Goal: Task Accomplishment & Management: Use online tool/utility

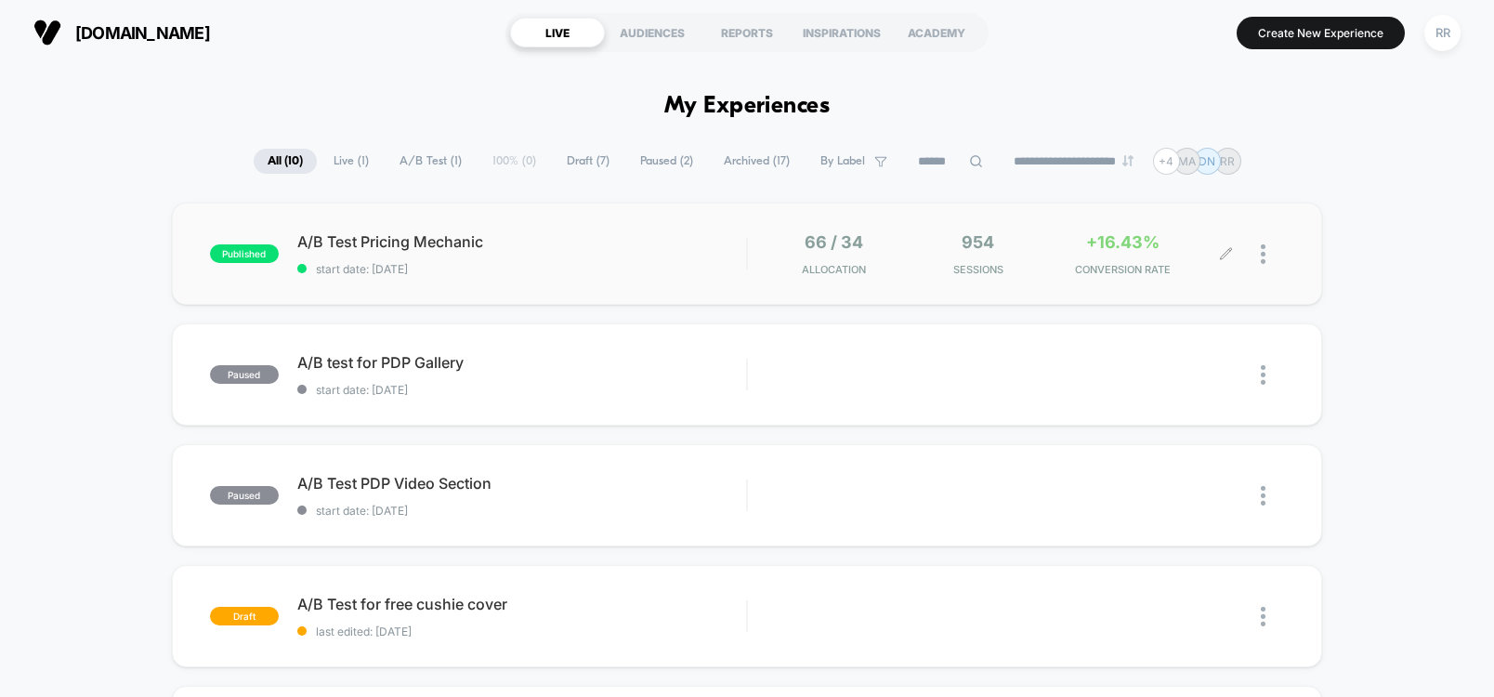
click at [1092, 254] on div "+16.43% CONVERSION RATE" at bounding box center [1122, 254] width 135 height 44
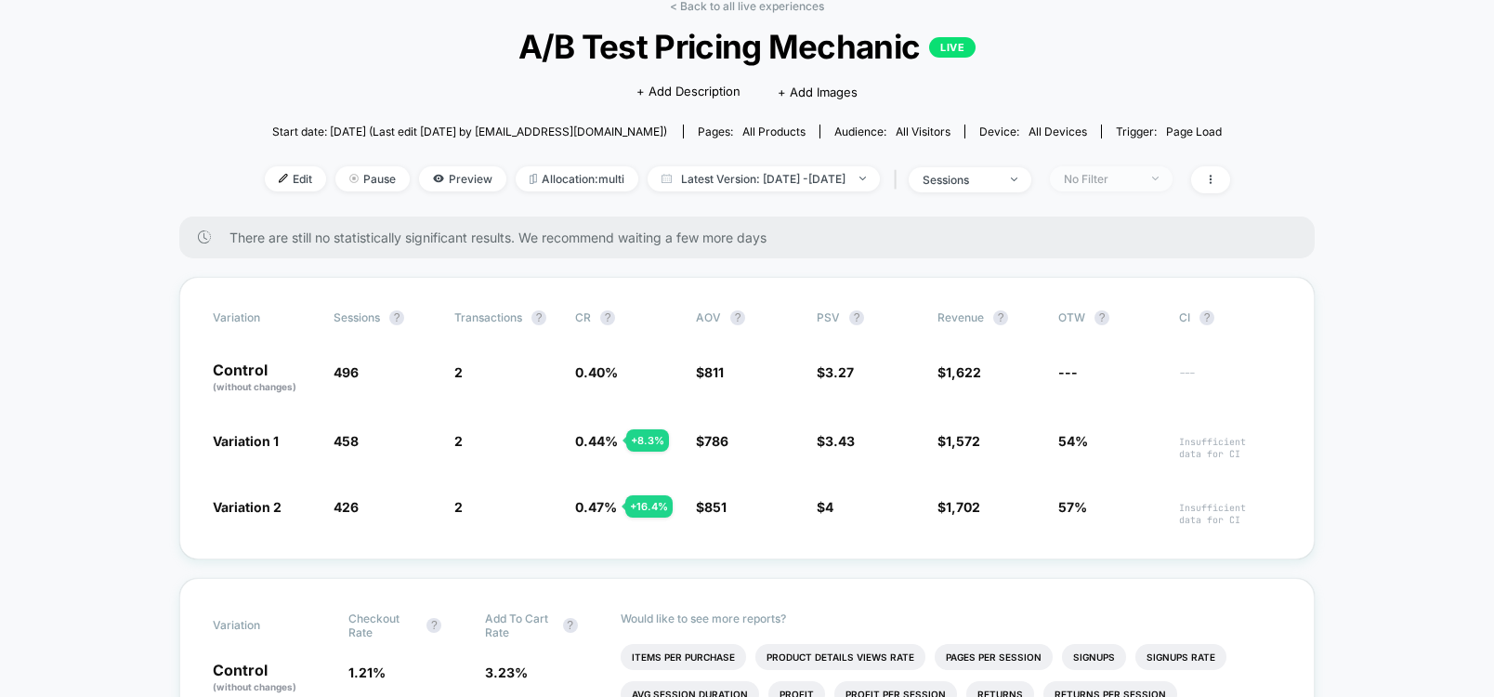
scroll to position [111, 0]
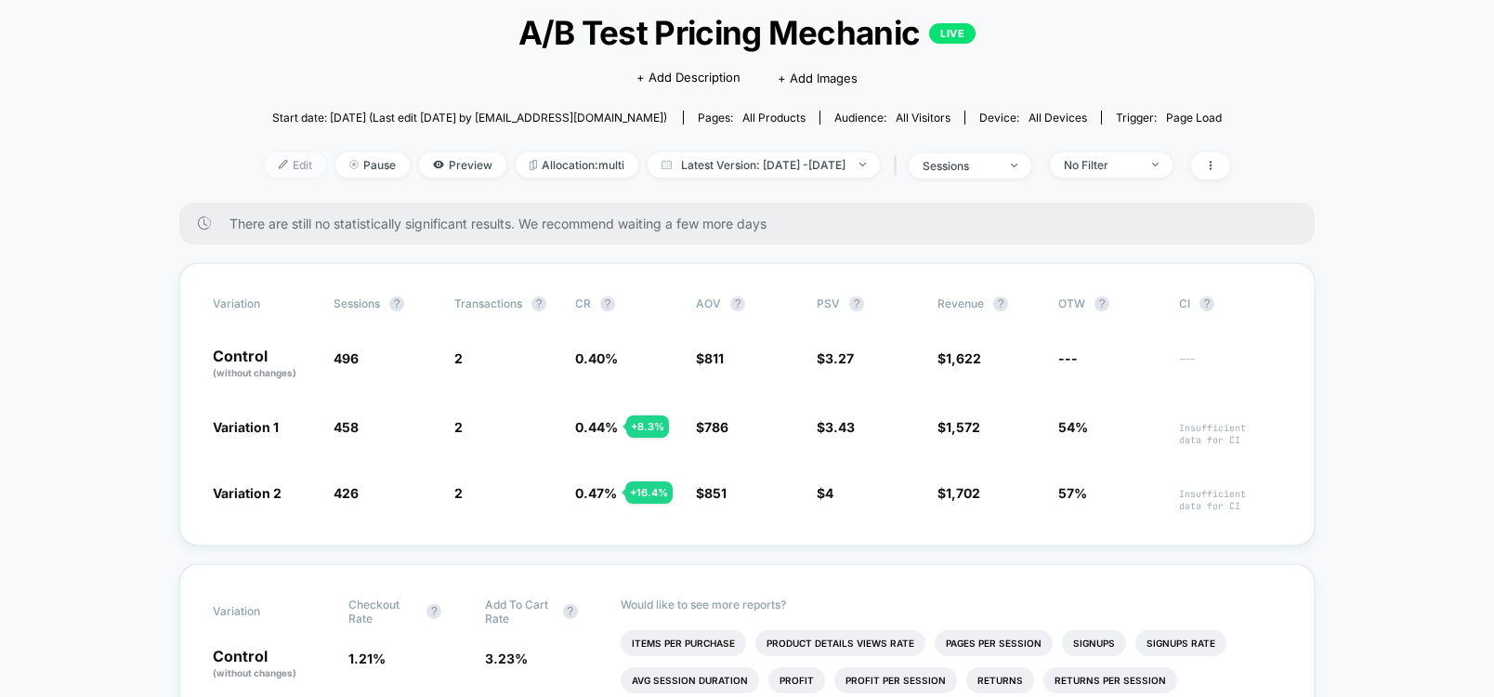
click at [279, 168] on img at bounding box center [283, 164] width 9 height 9
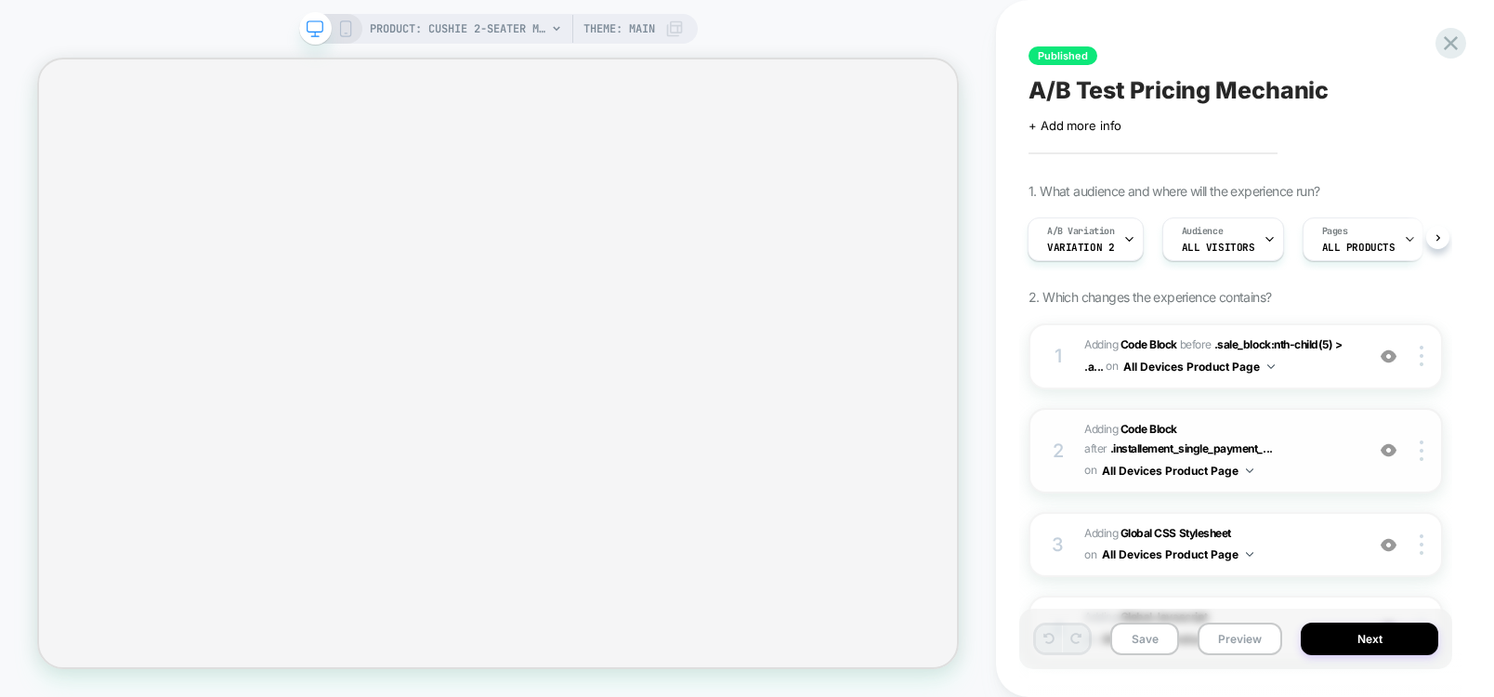
scroll to position [188, 0]
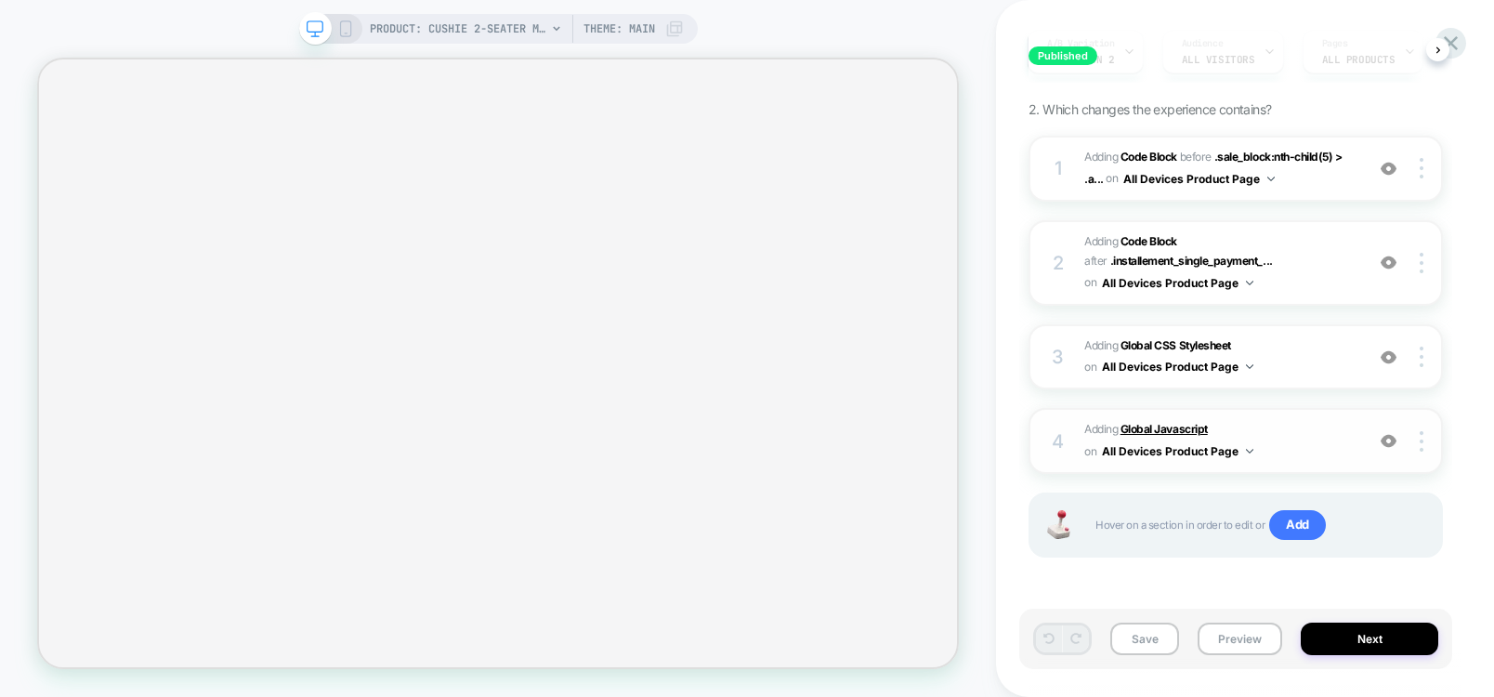
click at [1148, 432] on b "Global Javascript" at bounding box center [1163, 429] width 87 height 14
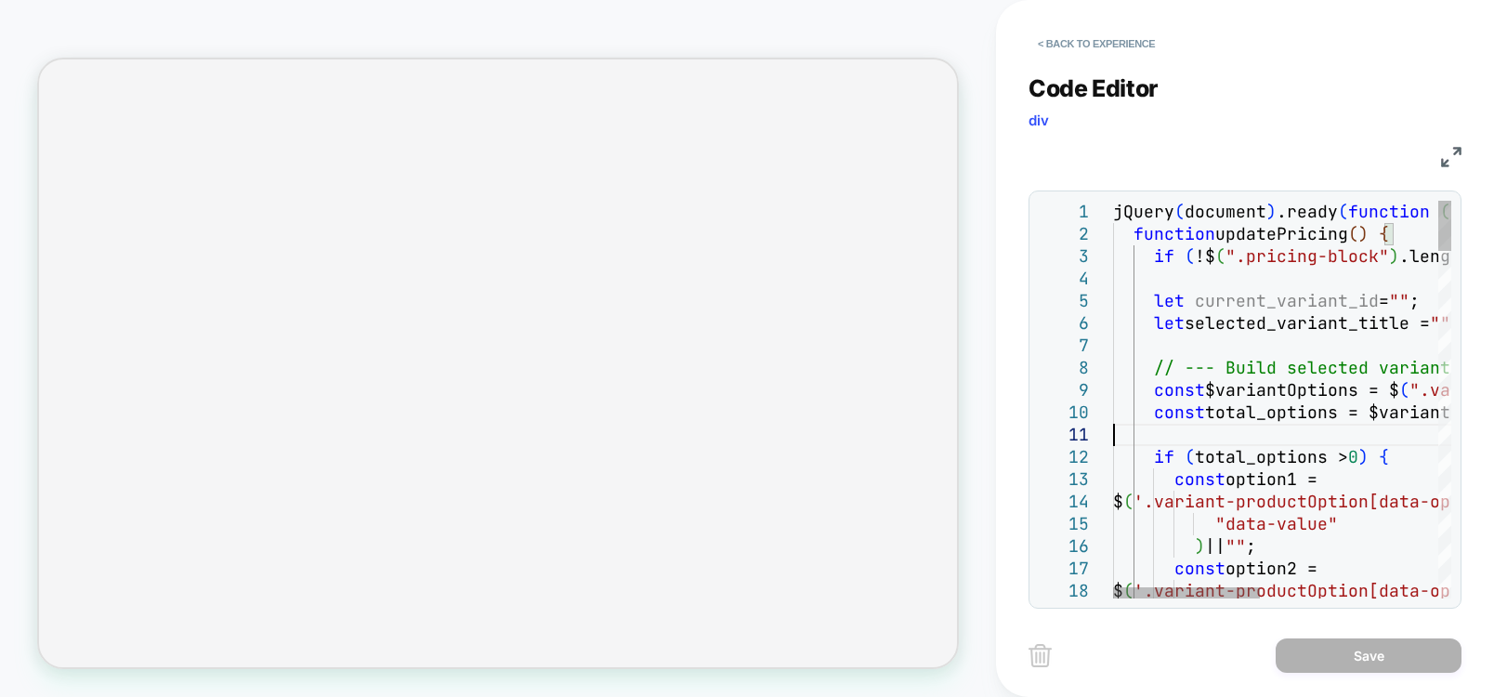
type textarea "**********"
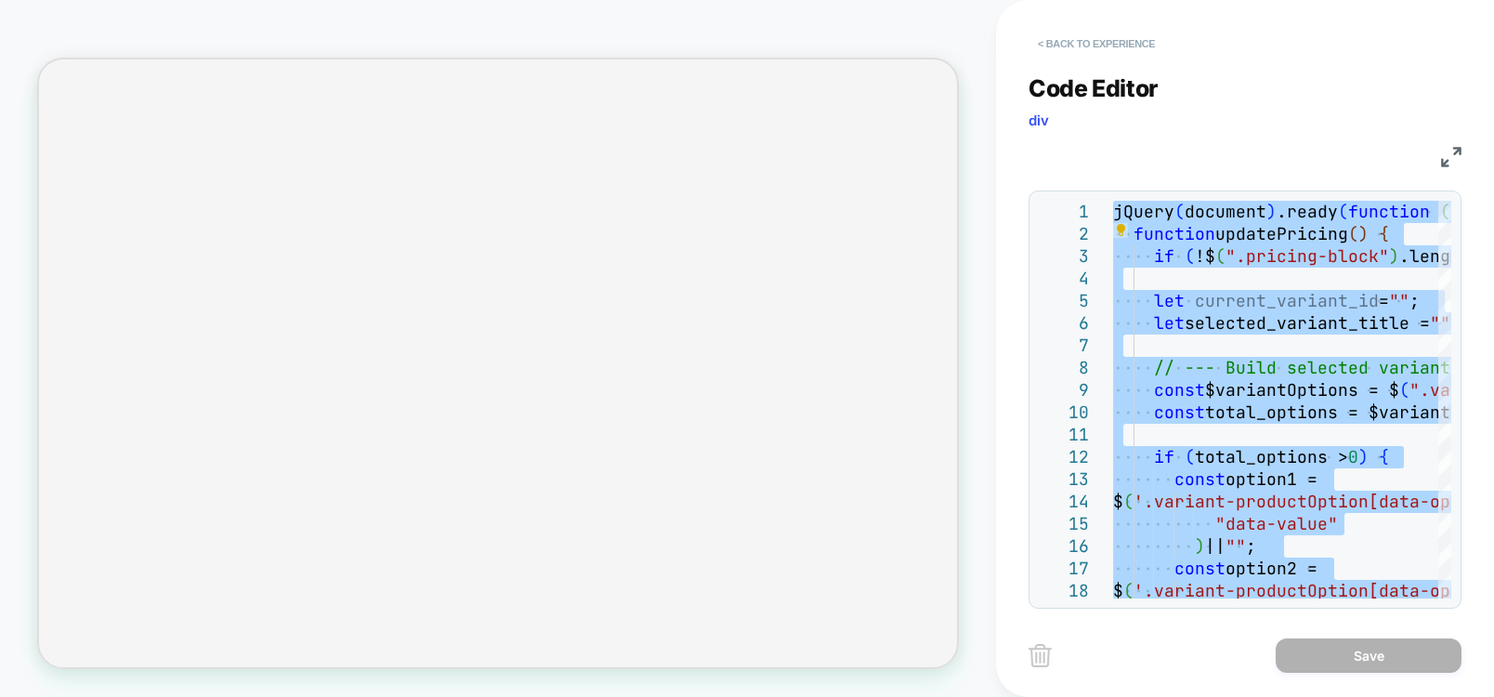
click at [1068, 50] on button "< Back to experience" at bounding box center [1096, 44] width 136 height 30
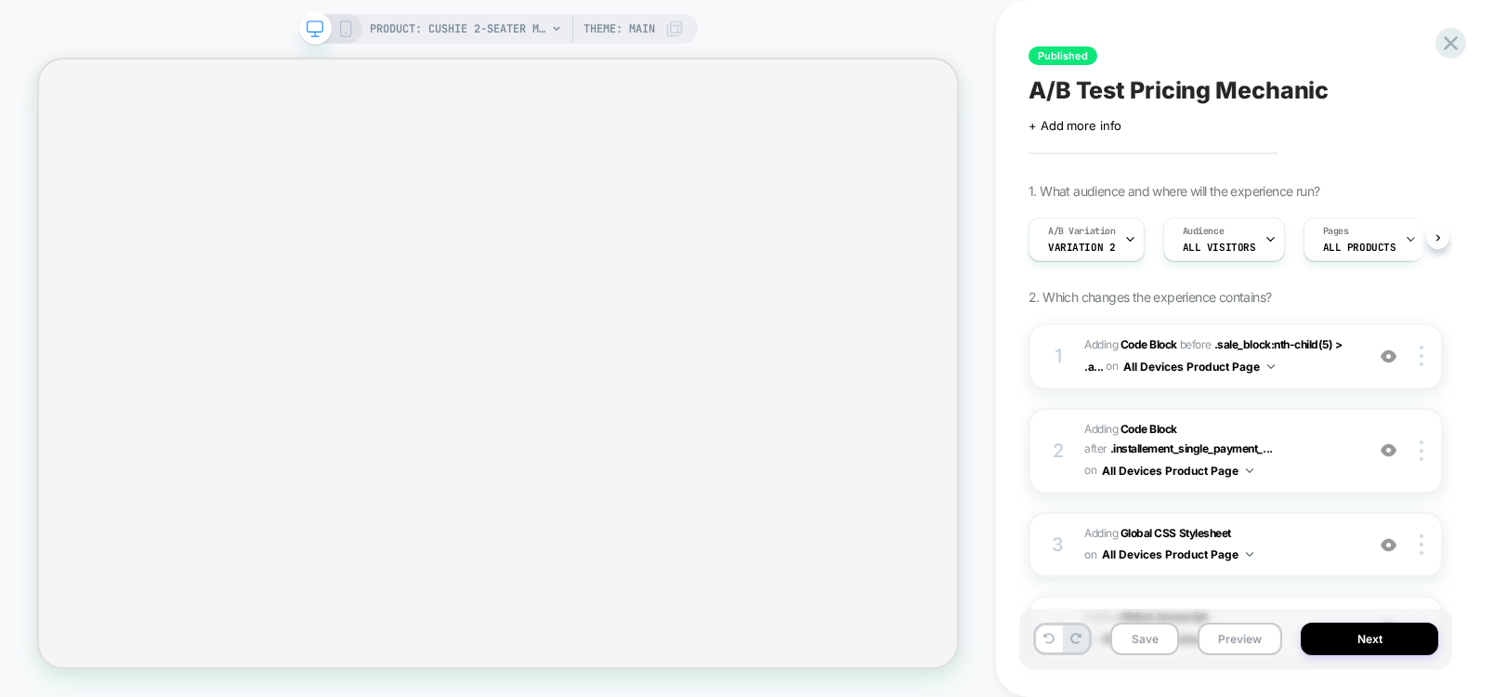
scroll to position [0, 1]
click at [1455, 33] on icon at bounding box center [1450, 43] width 25 height 25
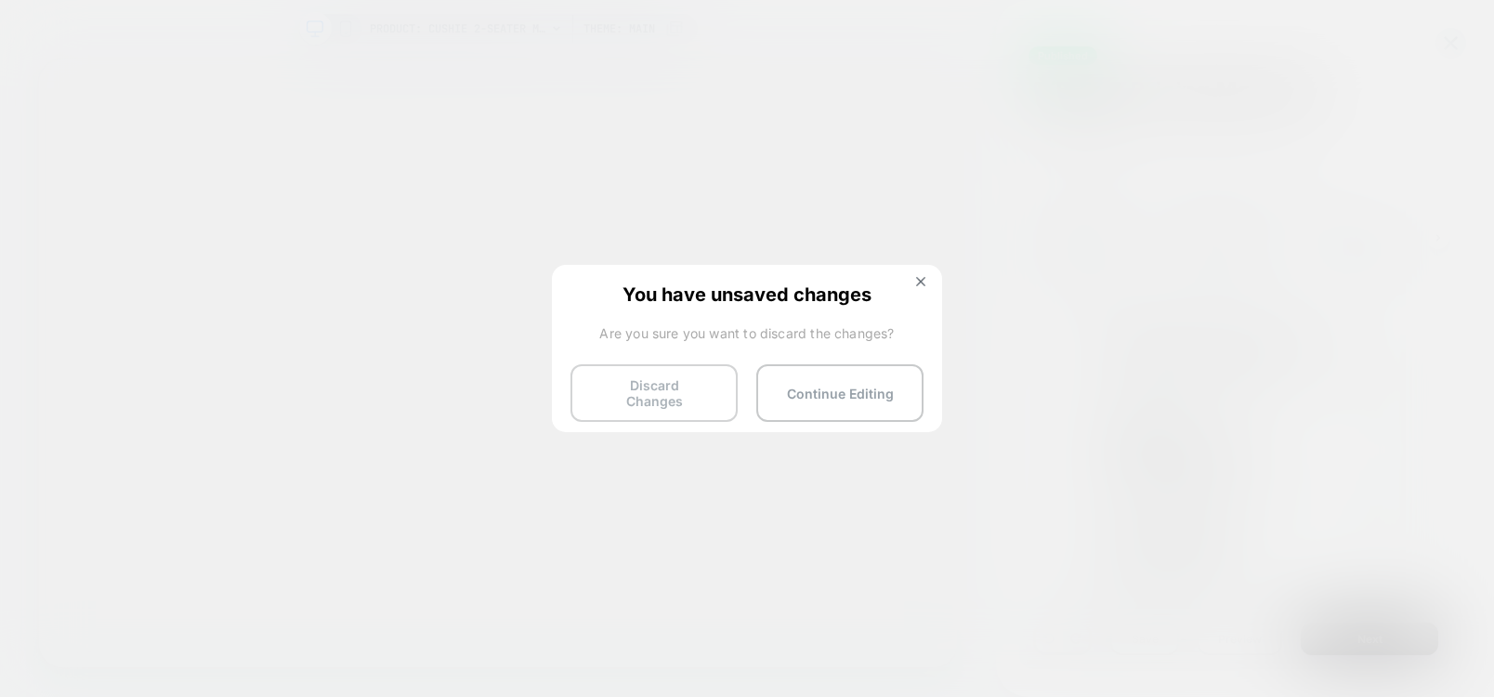
click at [665, 408] on button "Discard Changes" at bounding box center [653, 393] width 167 height 58
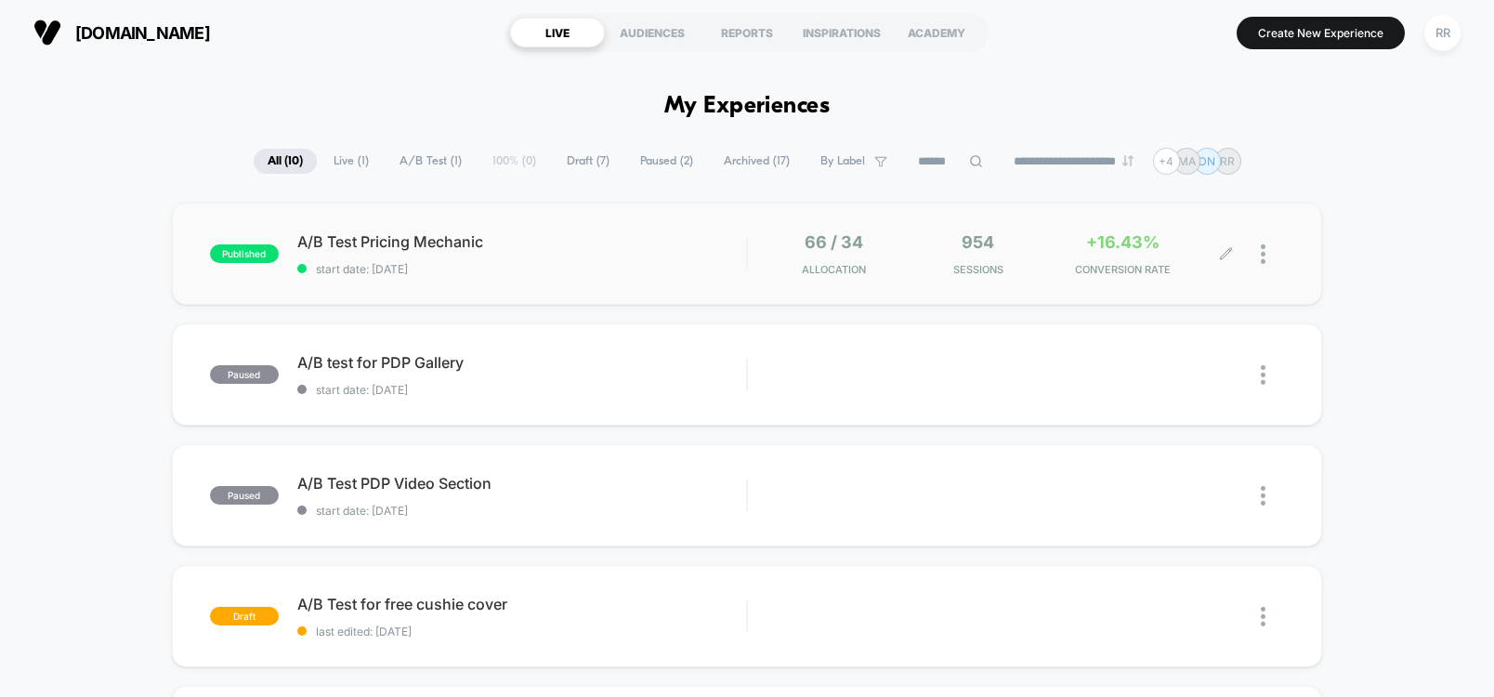
click at [1221, 256] on icon at bounding box center [1225, 253] width 11 height 11
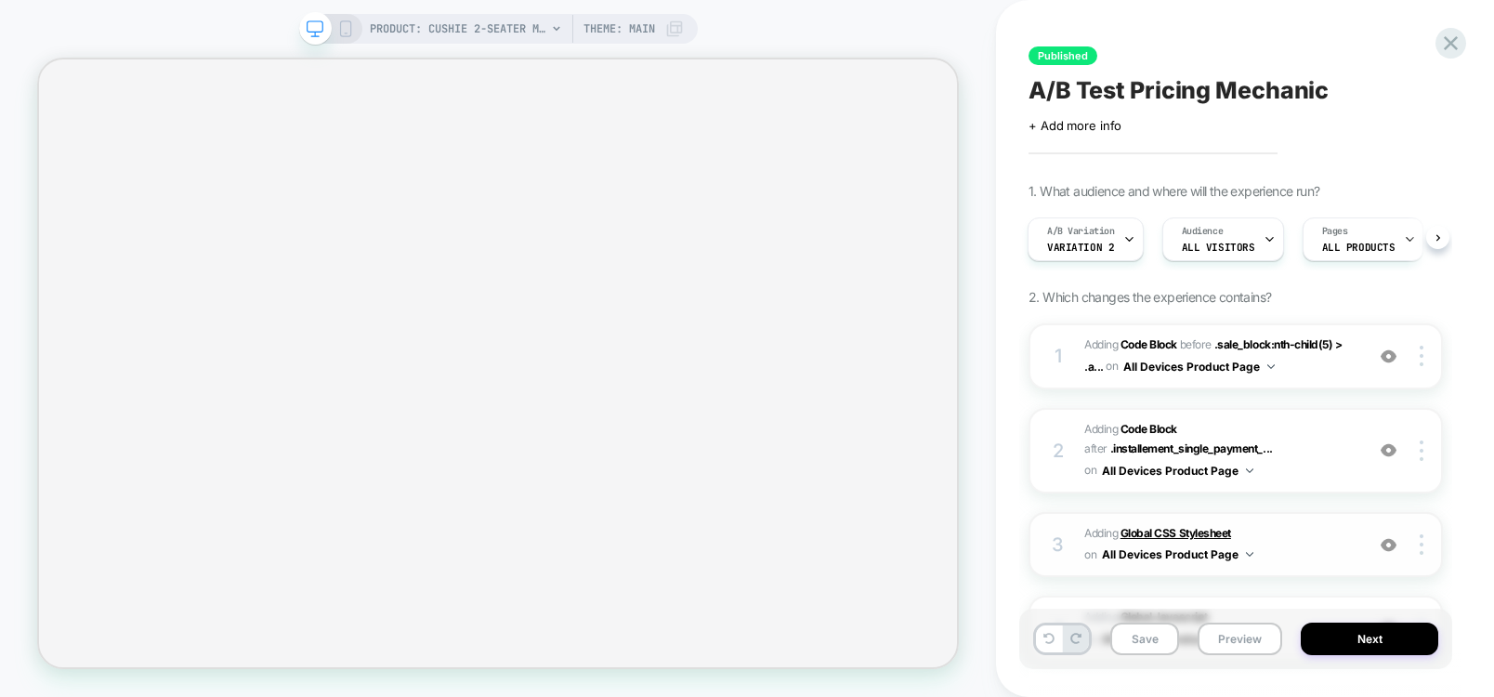
scroll to position [188, 0]
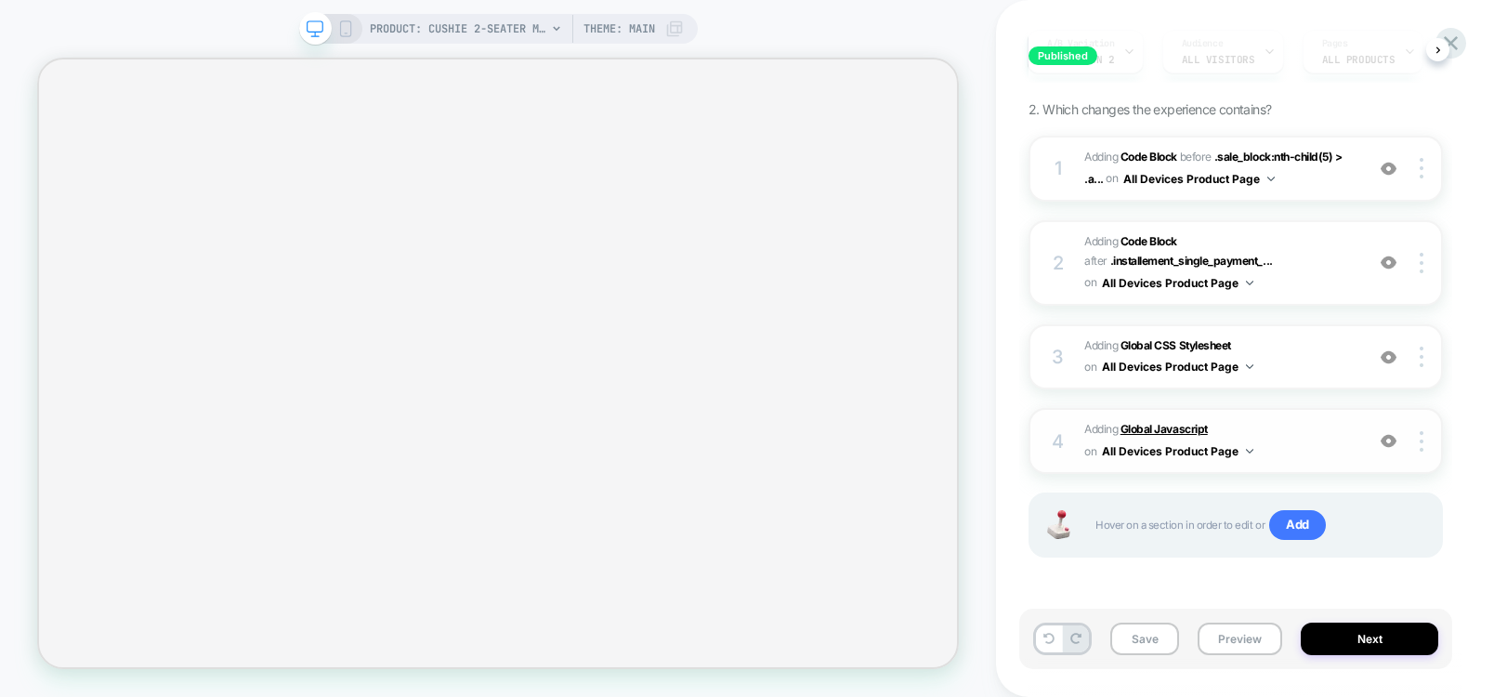
click at [1156, 425] on b "Global Javascript" at bounding box center [1163, 429] width 87 height 14
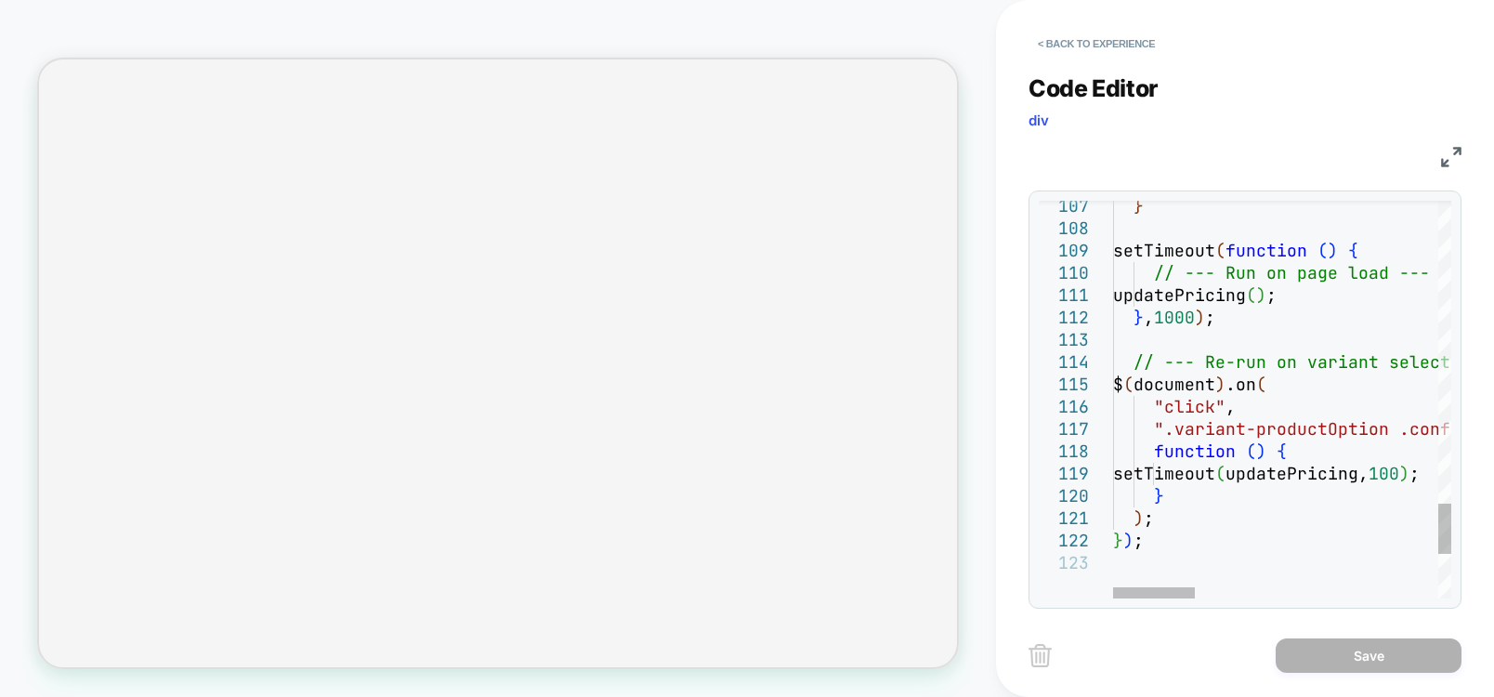
scroll to position [0, 0]
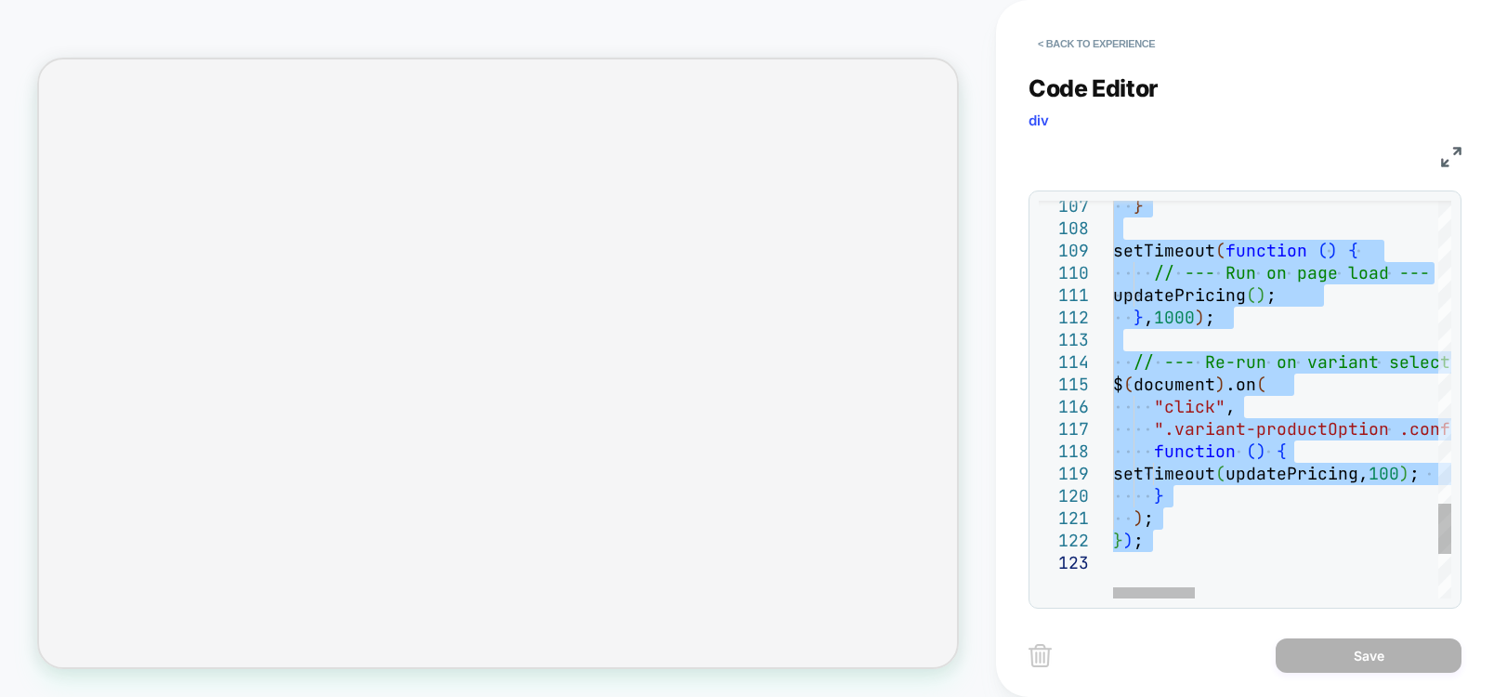
type textarea "**********"
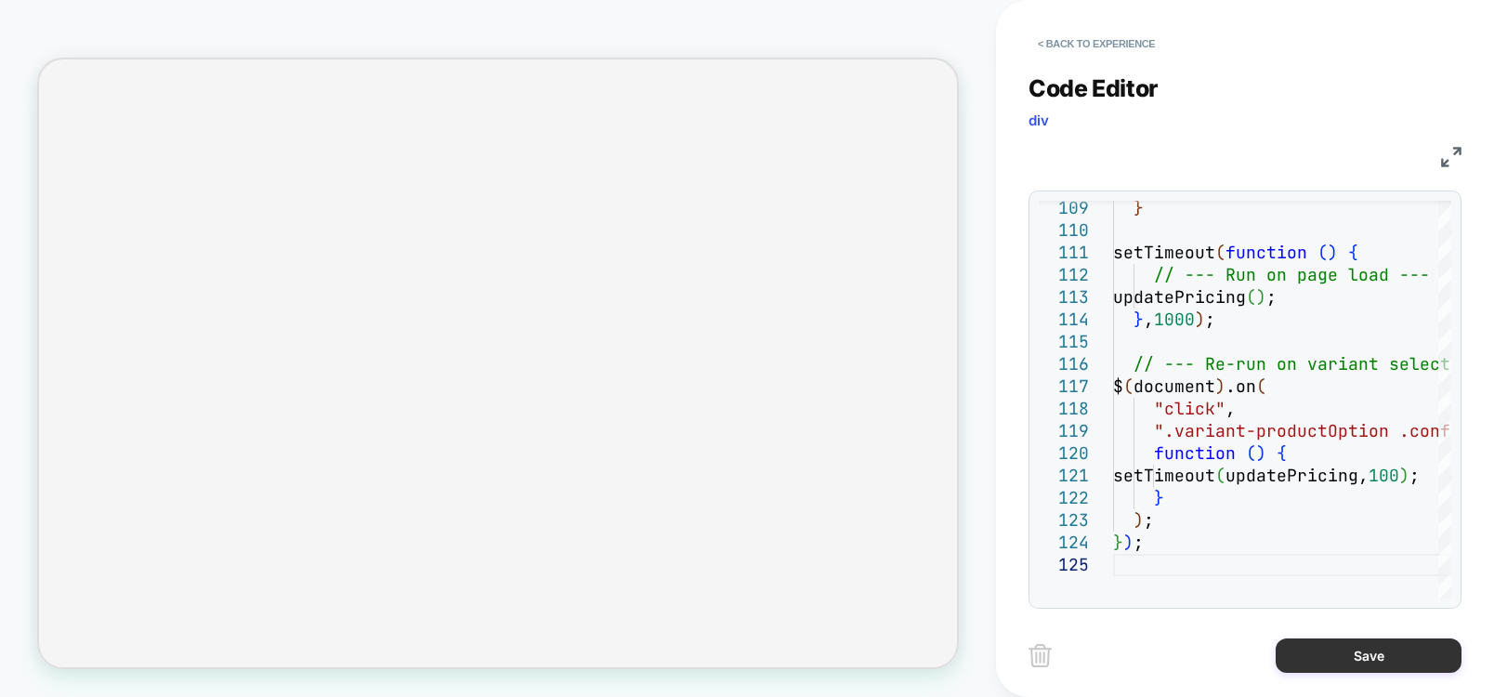
click at [1318, 652] on button "Save" at bounding box center [1368, 655] width 186 height 34
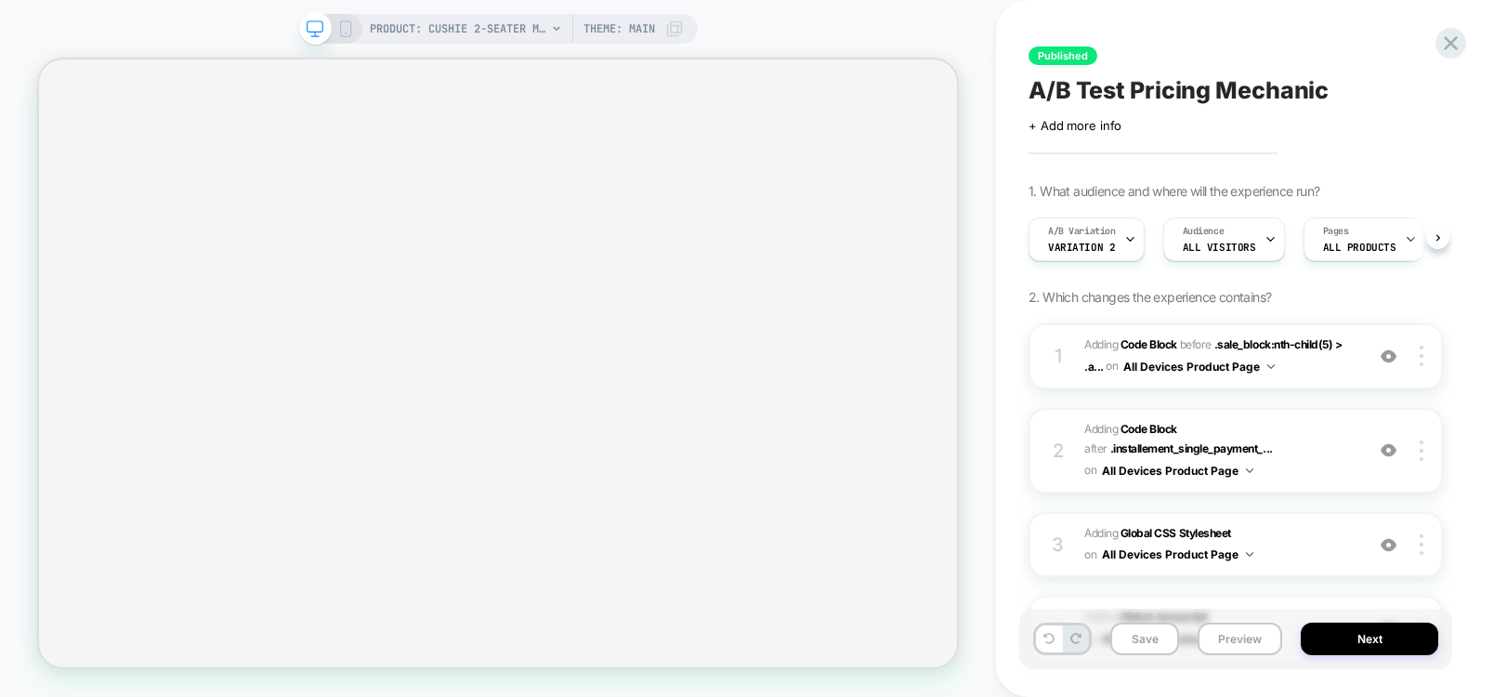
scroll to position [0, 1]
click at [1145, 645] on button "Save" at bounding box center [1144, 638] width 69 height 33
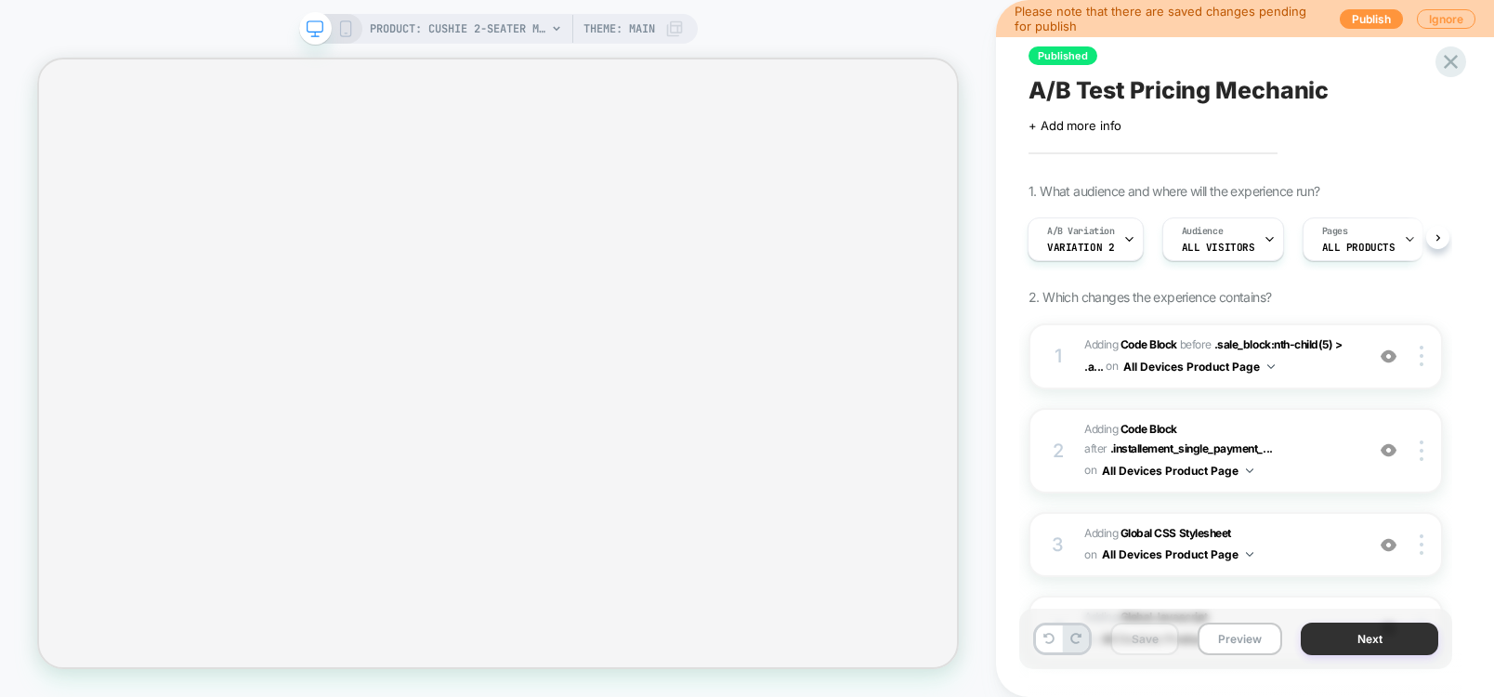
click at [1408, 637] on button "Next" at bounding box center [1368, 638] width 137 height 33
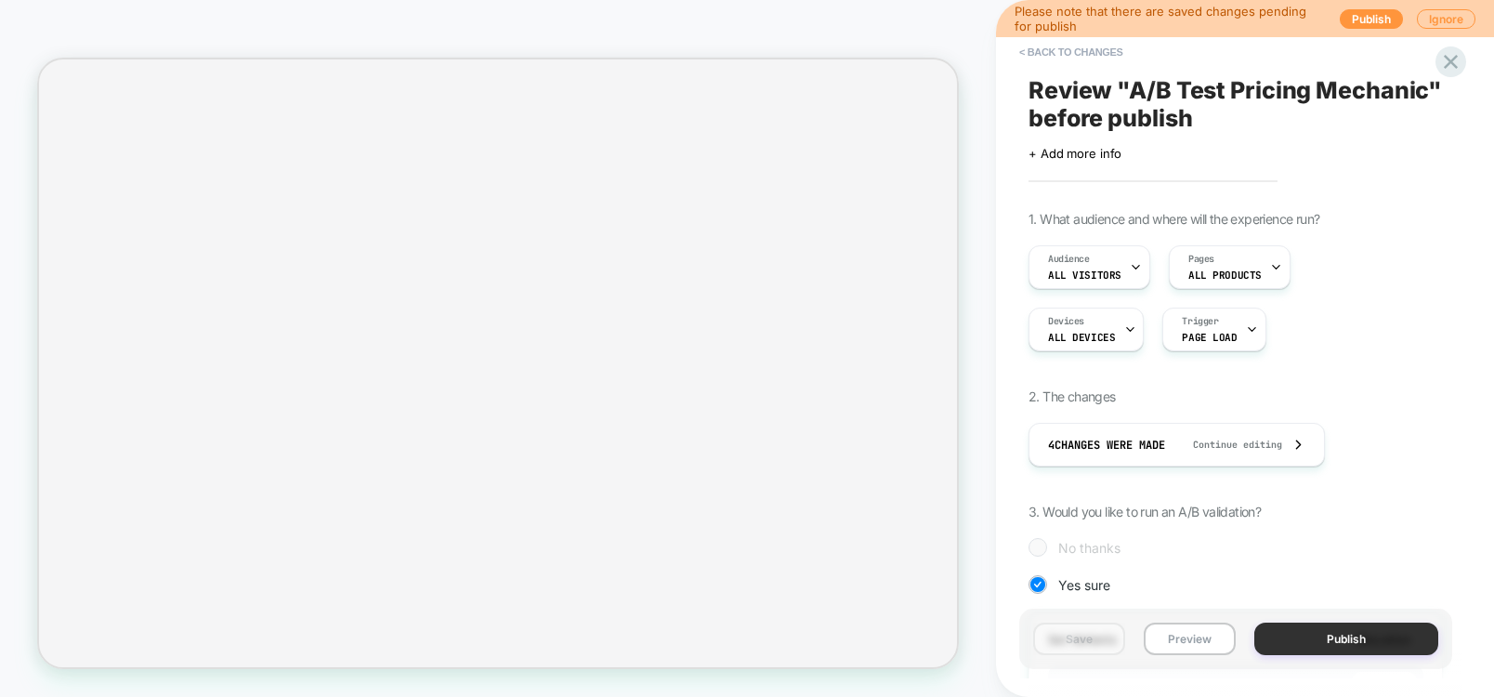
scroll to position [0, 2]
click at [1344, 633] on button "Publish" at bounding box center [1346, 638] width 184 height 33
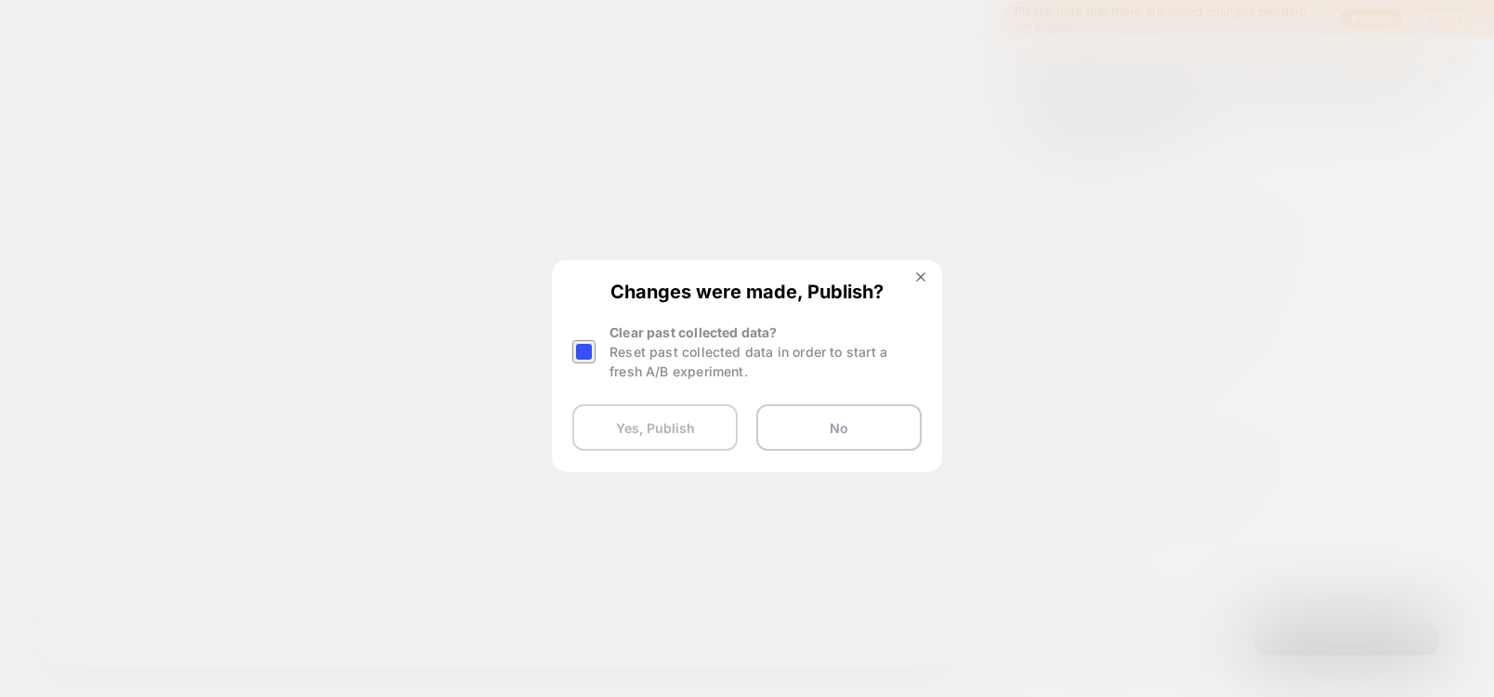
click at [656, 437] on button "Yes, Publish" at bounding box center [654, 427] width 165 height 46
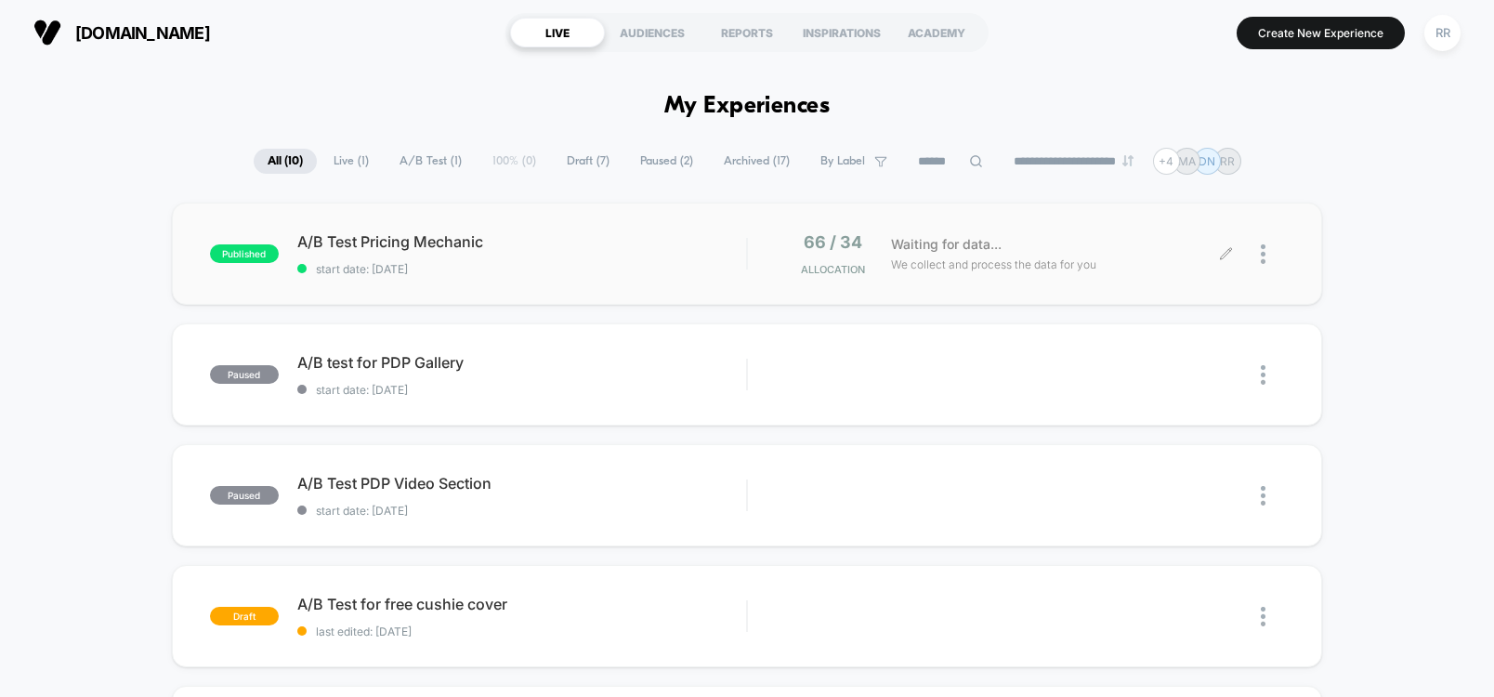
click at [1228, 252] on icon at bounding box center [1226, 254] width 14 height 14
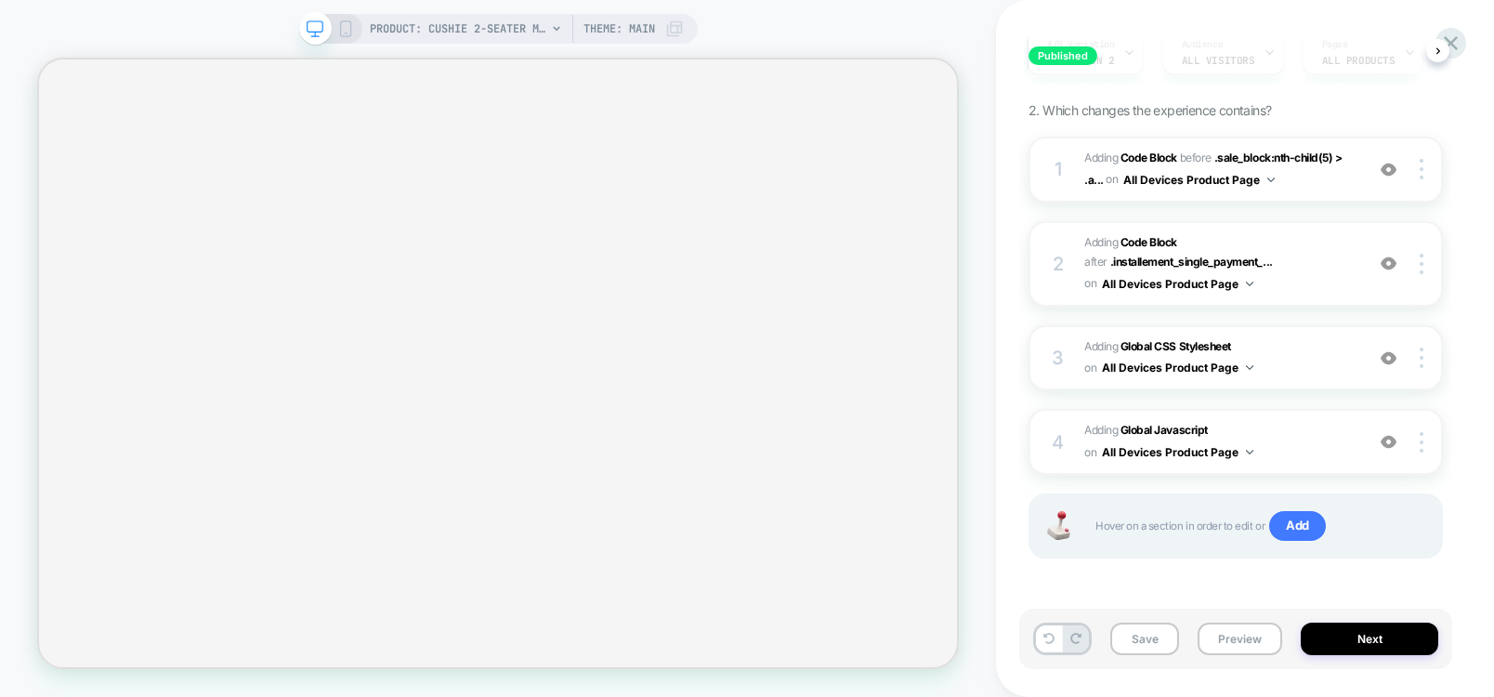
scroll to position [188, 0]
click at [1142, 431] on b "Global Javascript" at bounding box center [1163, 429] width 87 height 14
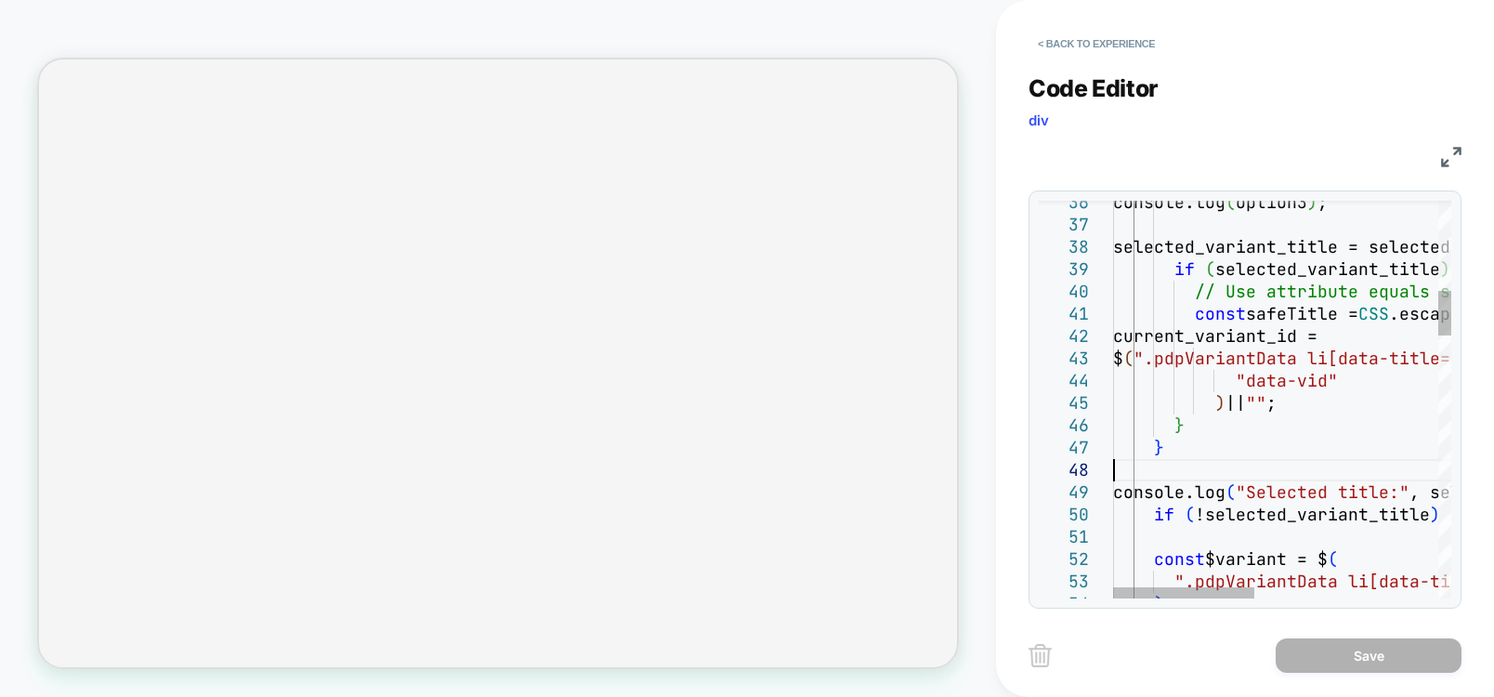
type textarea "**********"
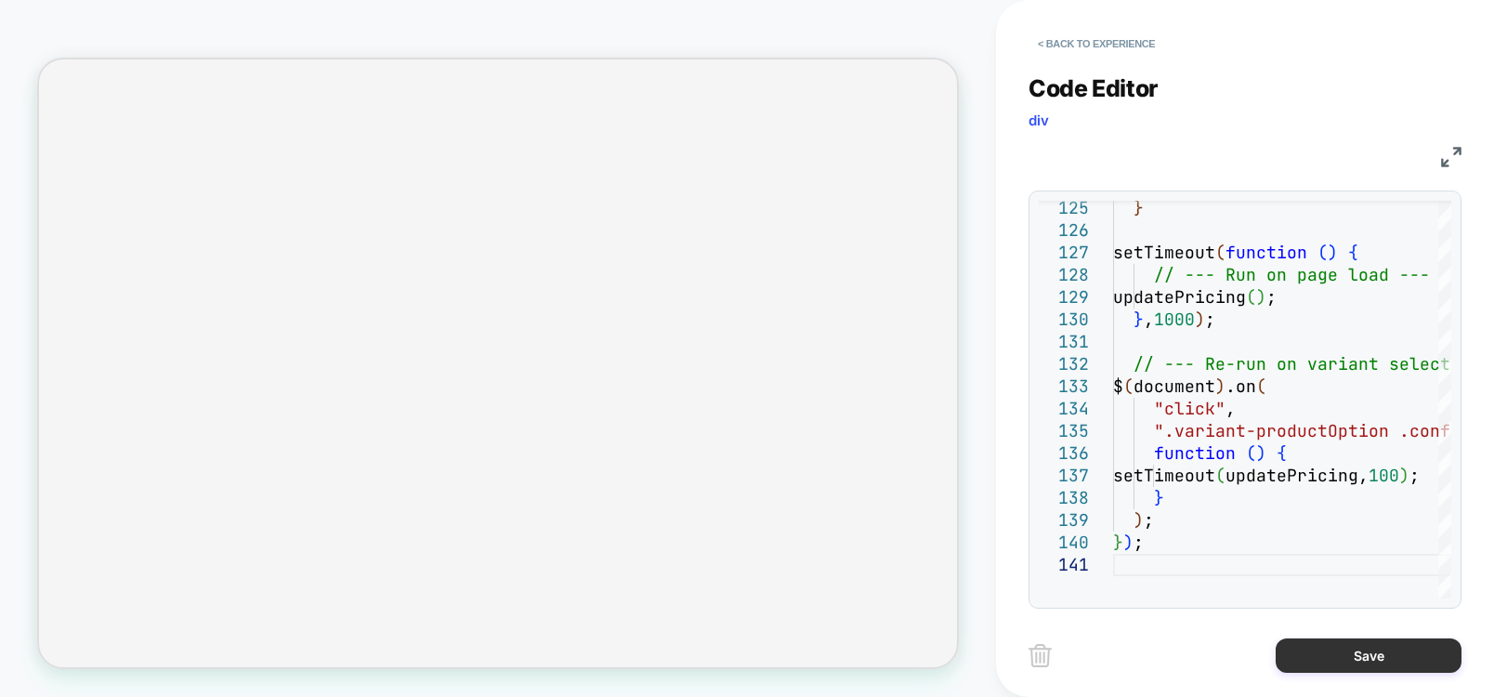
click at [1349, 660] on button "Save" at bounding box center [1368, 655] width 186 height 34
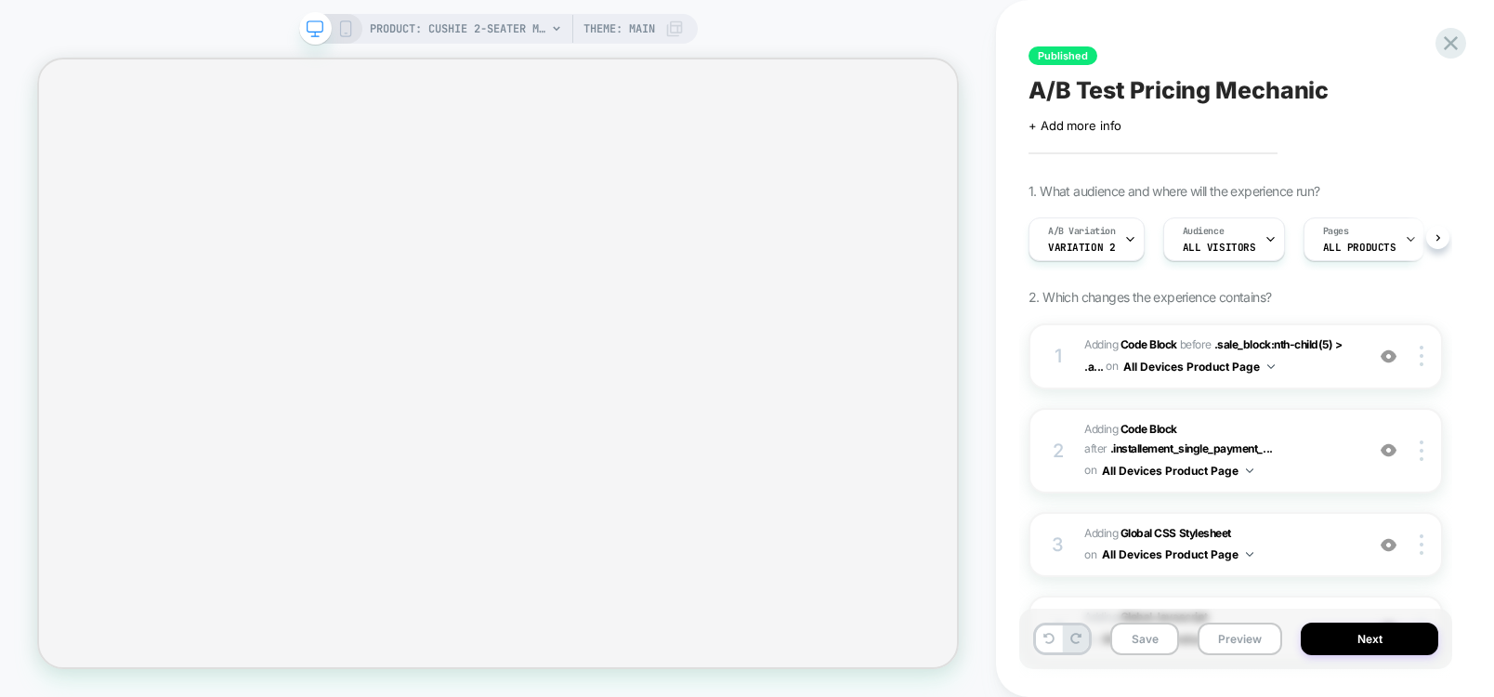
scroll to position [0, 1]
click at [1148, 639] on button "Save" at bounding box center [1144, 638] width 69 height 33
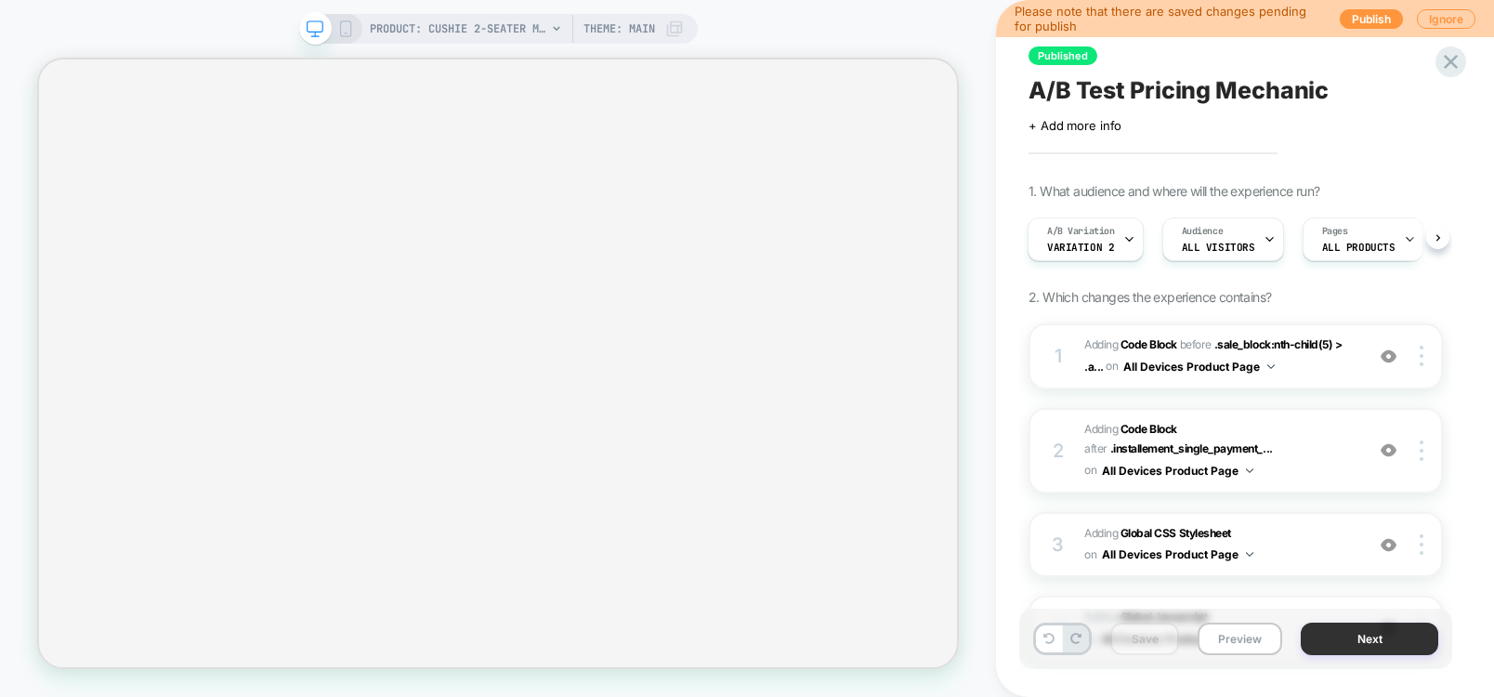
click at [1368, 641] on button "Next" at bounding box center [1368, 638] width 137 height 33
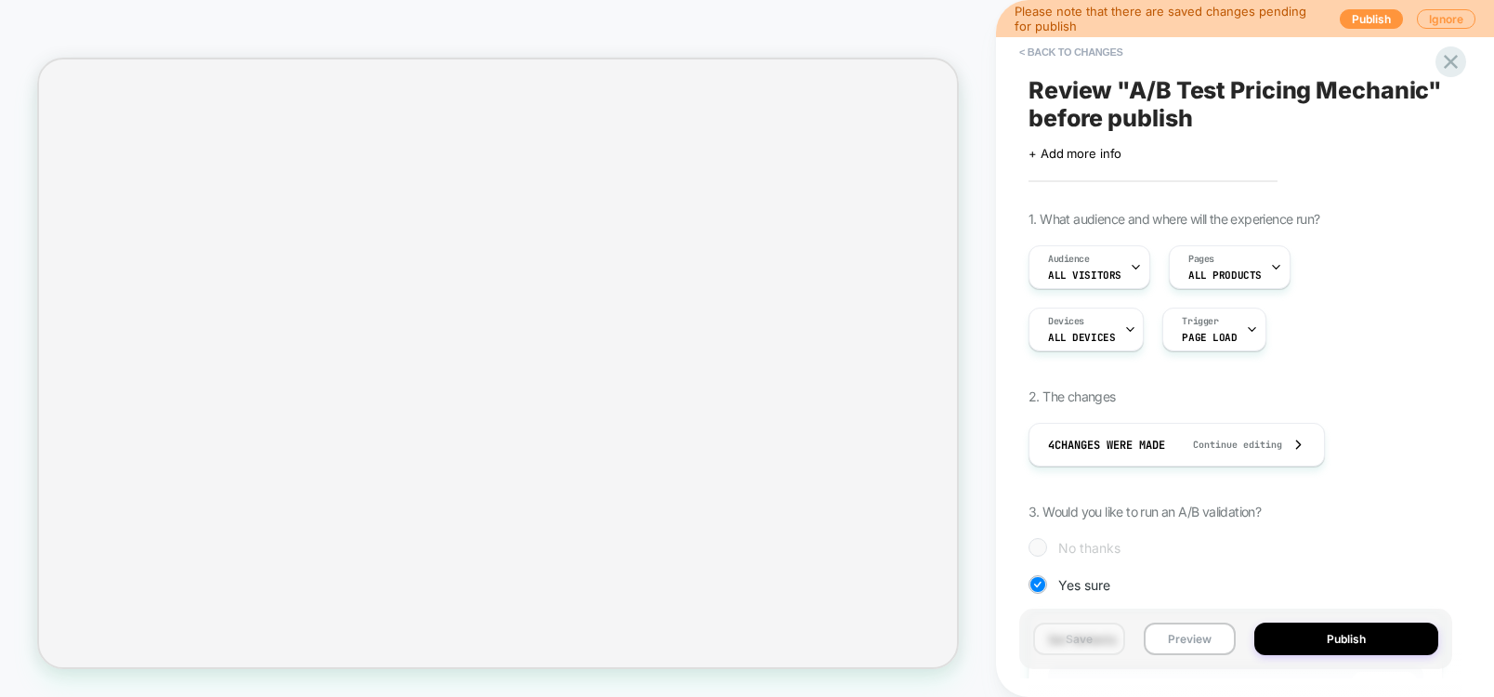
scroll to position [0, 2]
click at [1368, 641] on button "Publish" at bounding box center [1346, 638] width 184 height 33
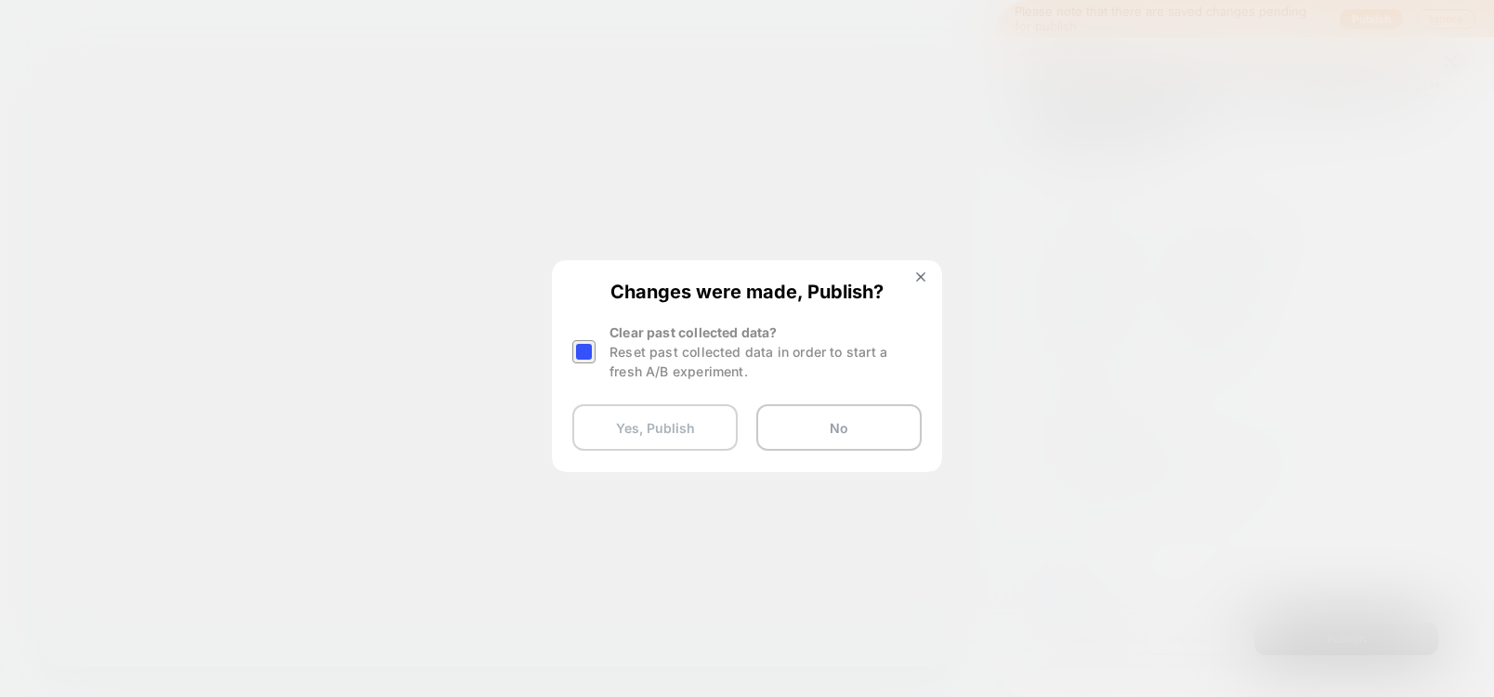
click at [682, 431] on button "Yes, Publish" at bounding box center [654, 427] width 165 height 46
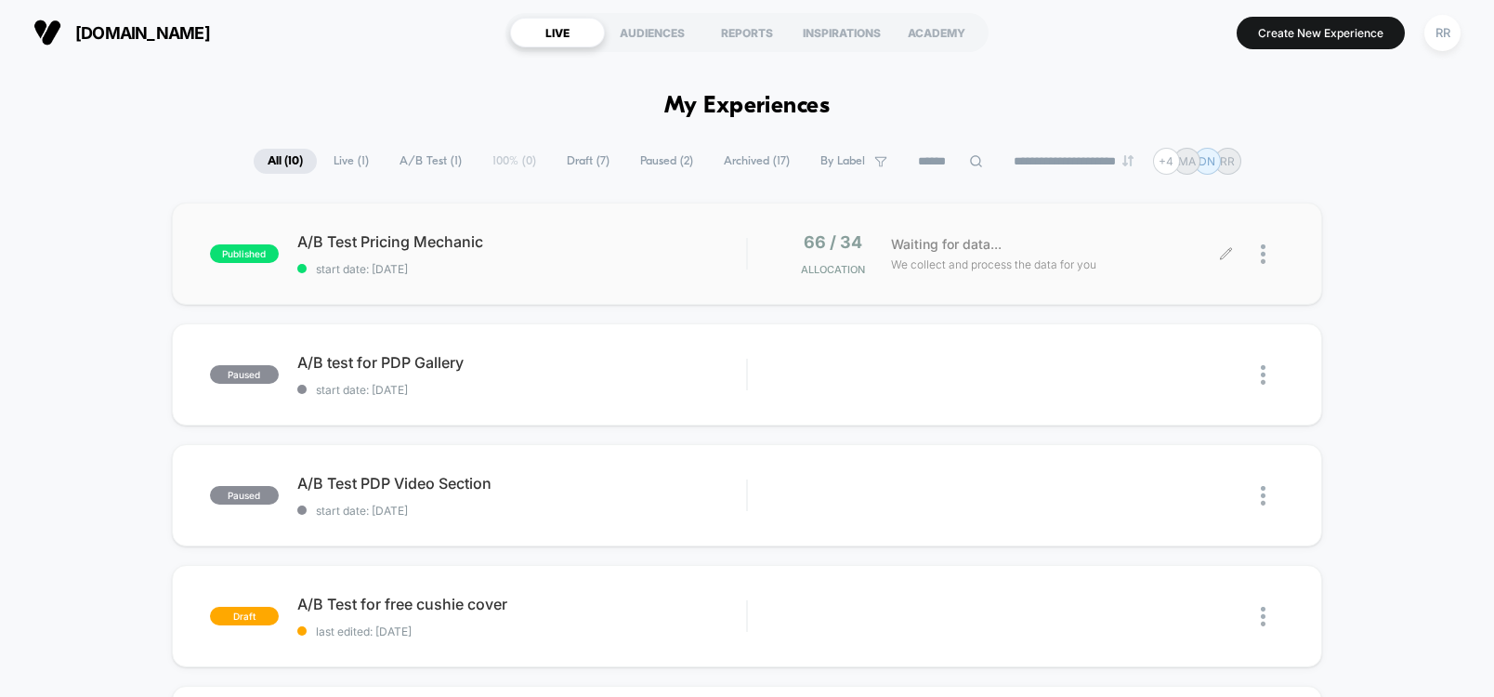
click at [1221, 255] on icon at bounding box center [1226, 254] width 14 height 14
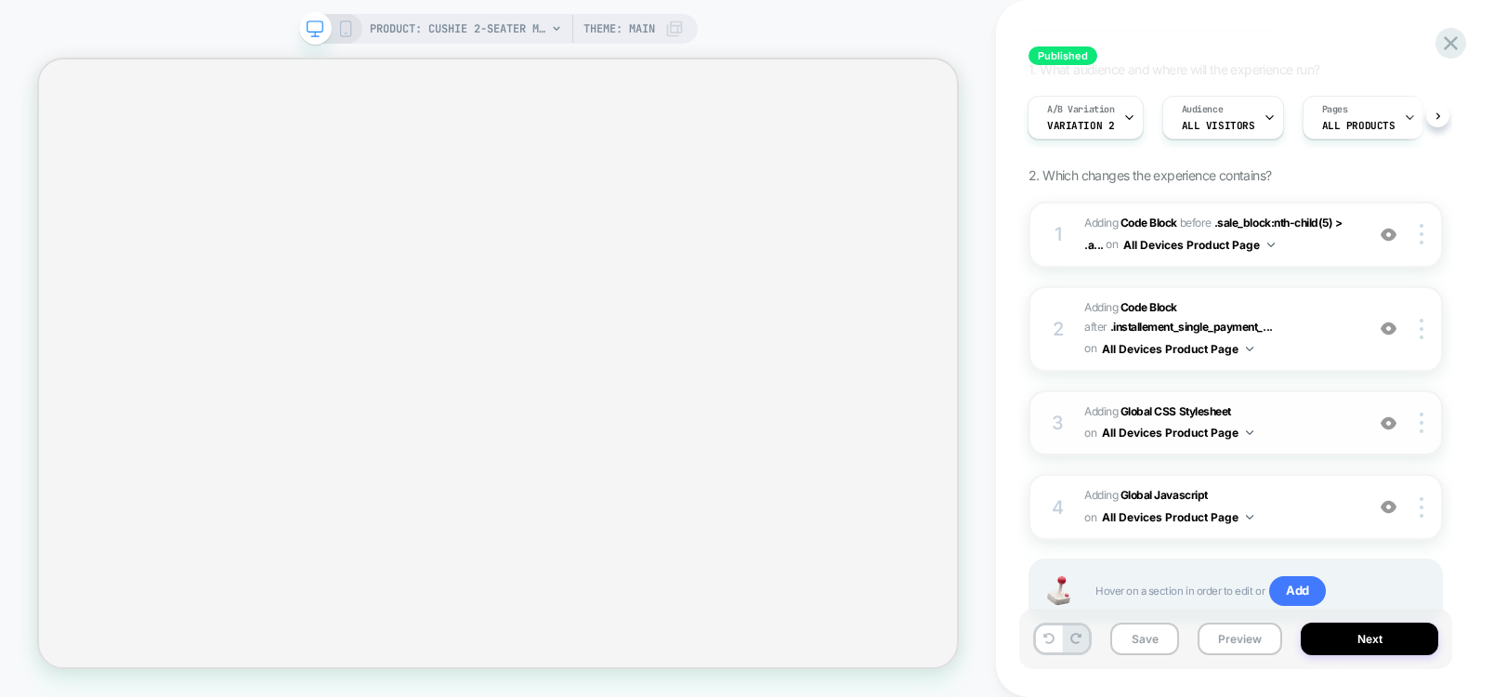
scroll to position [188, 0]
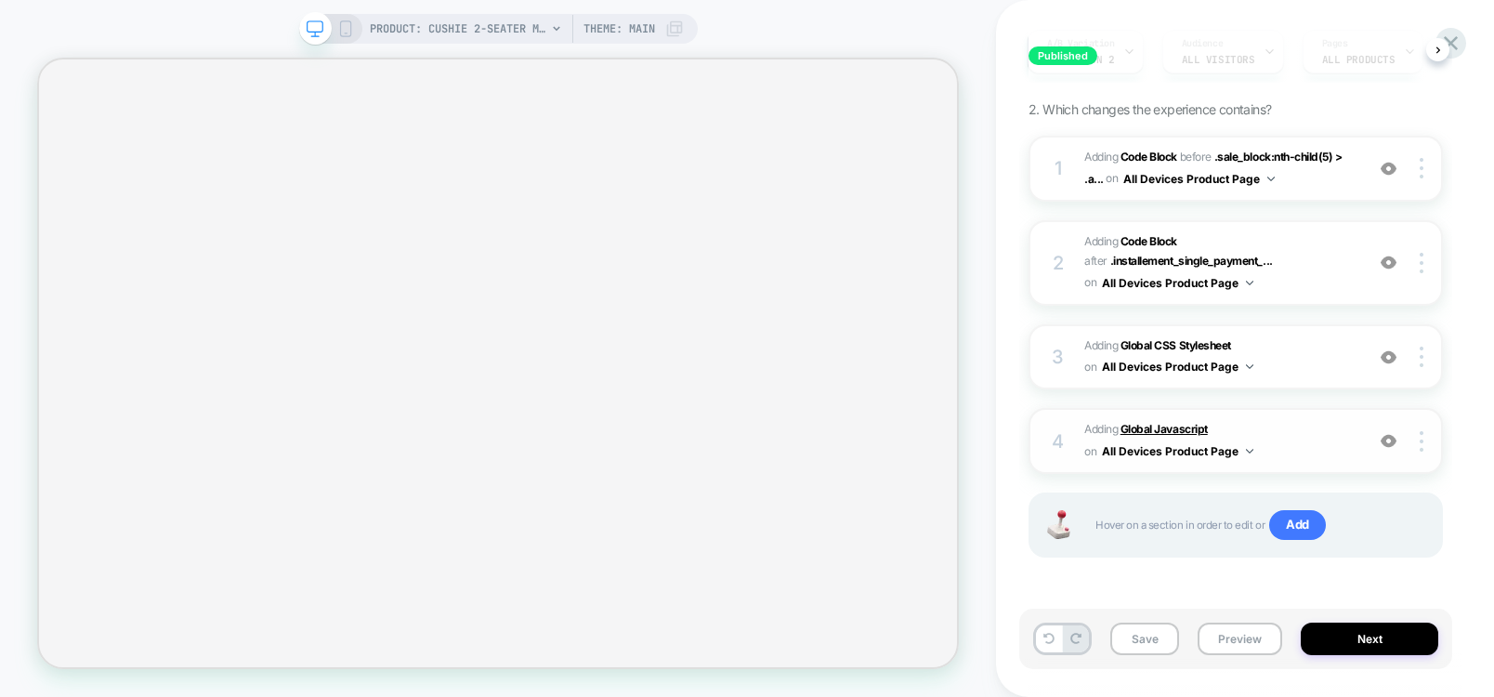
click at [1169, 425] on b "Global Javascript" at bounding box center [1163, 429] width 87 height 14
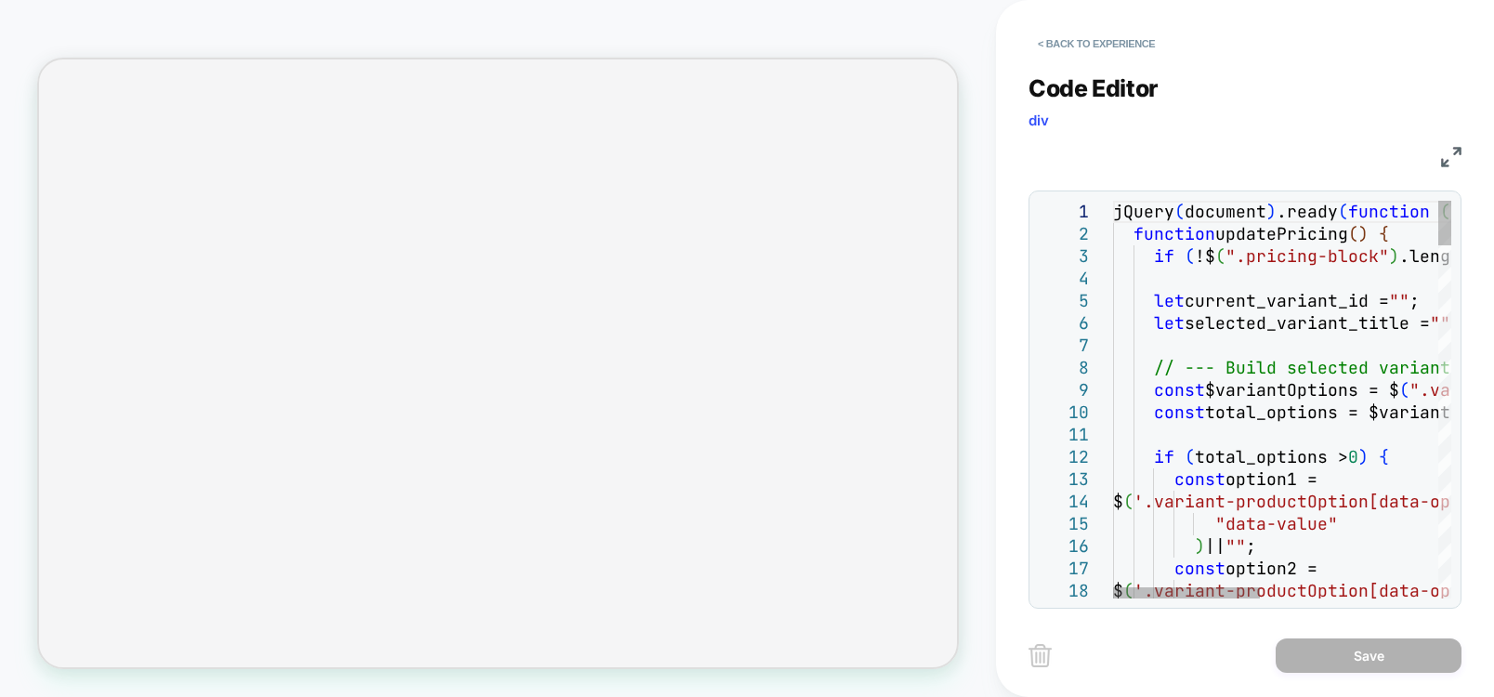
scroll to position [0, 0]
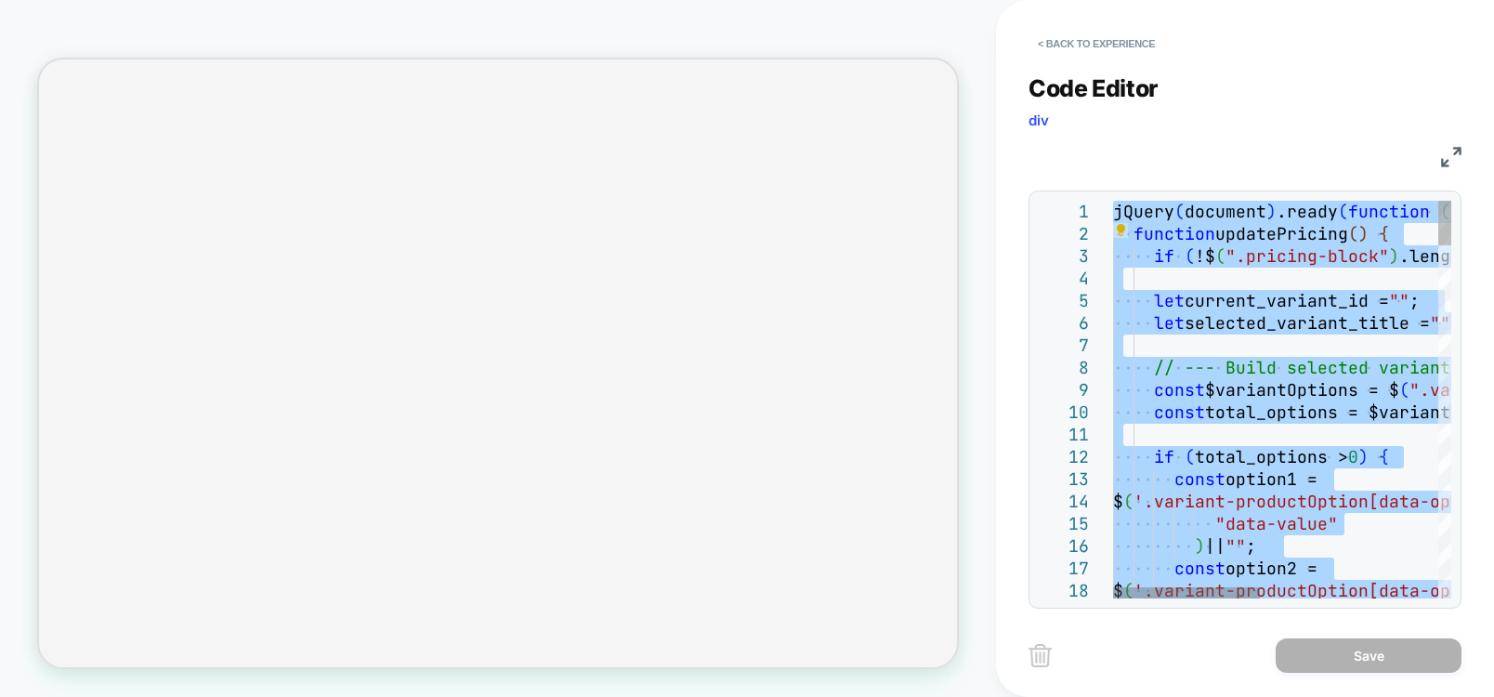
type textarea "**********"
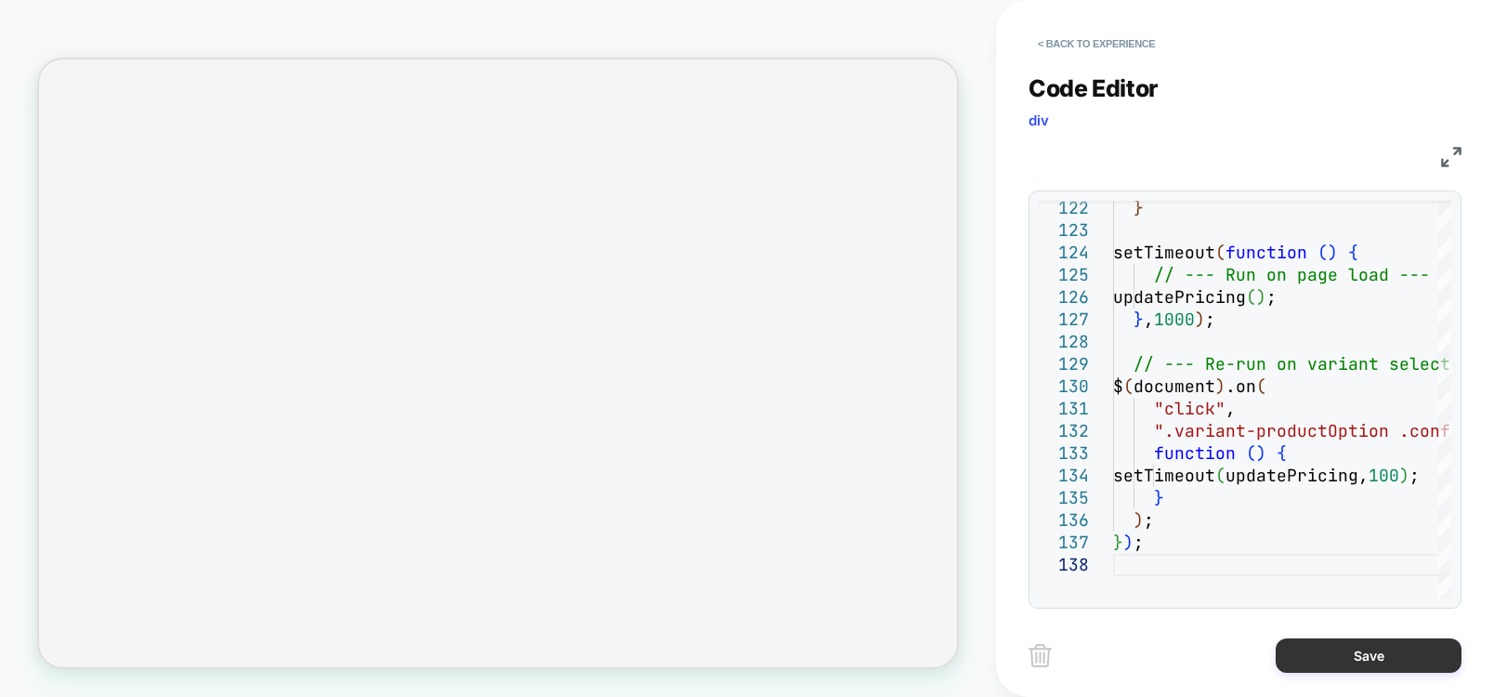
click at [1360, 659] on button "Save" at bounding box center [1368, 655] width 186 height 34
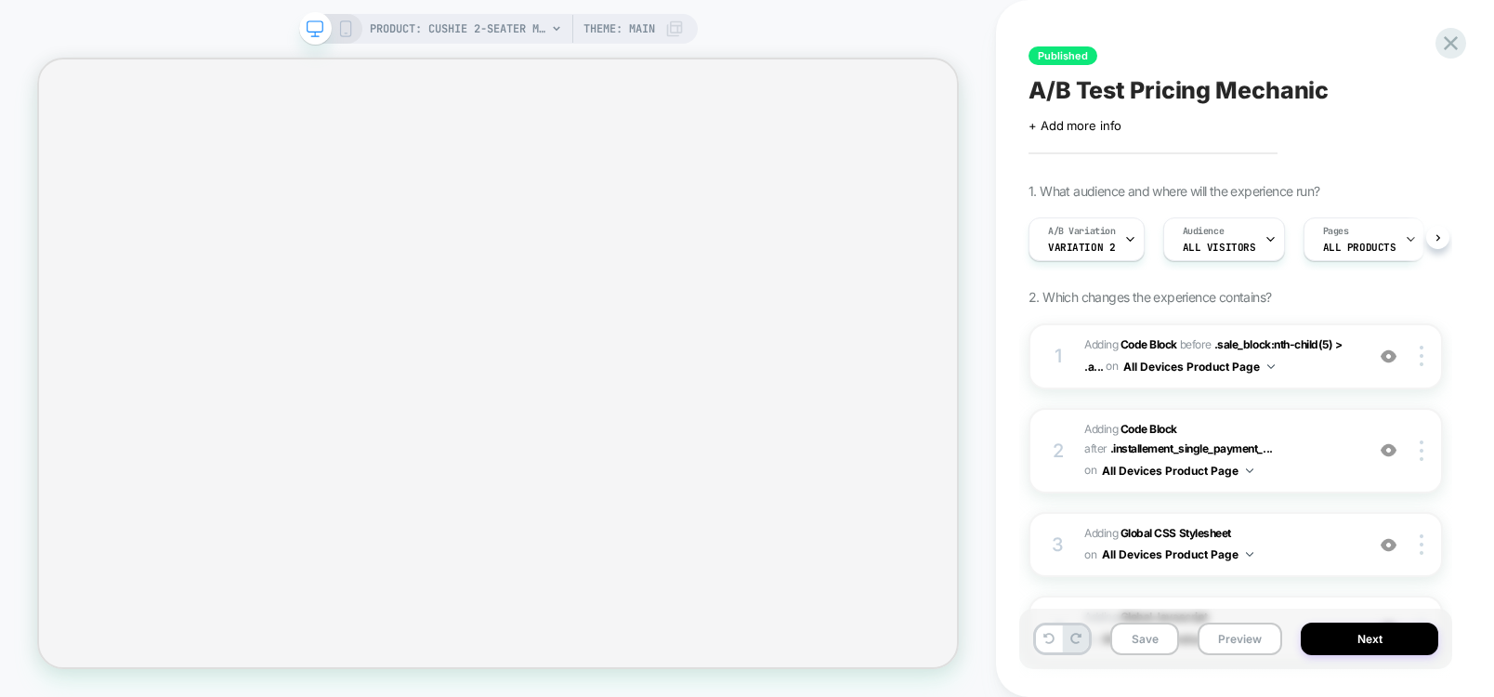
scroll to position [0, 1]
click at [1152, 639] on button "Save" at bounding box center [1144, 638] width 69 height 33
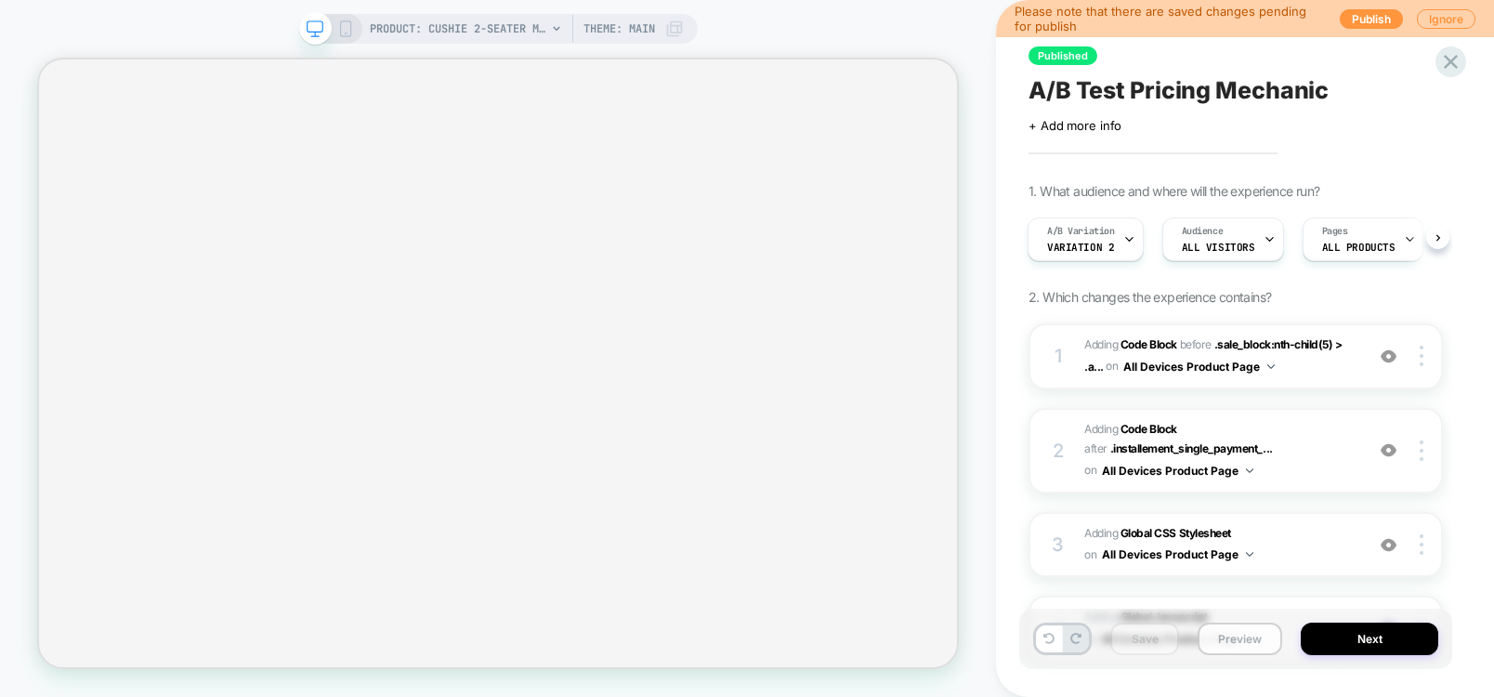
click at [1234, 652] on button "Preview" at bounding box center [1239, 638] width 85 height 33
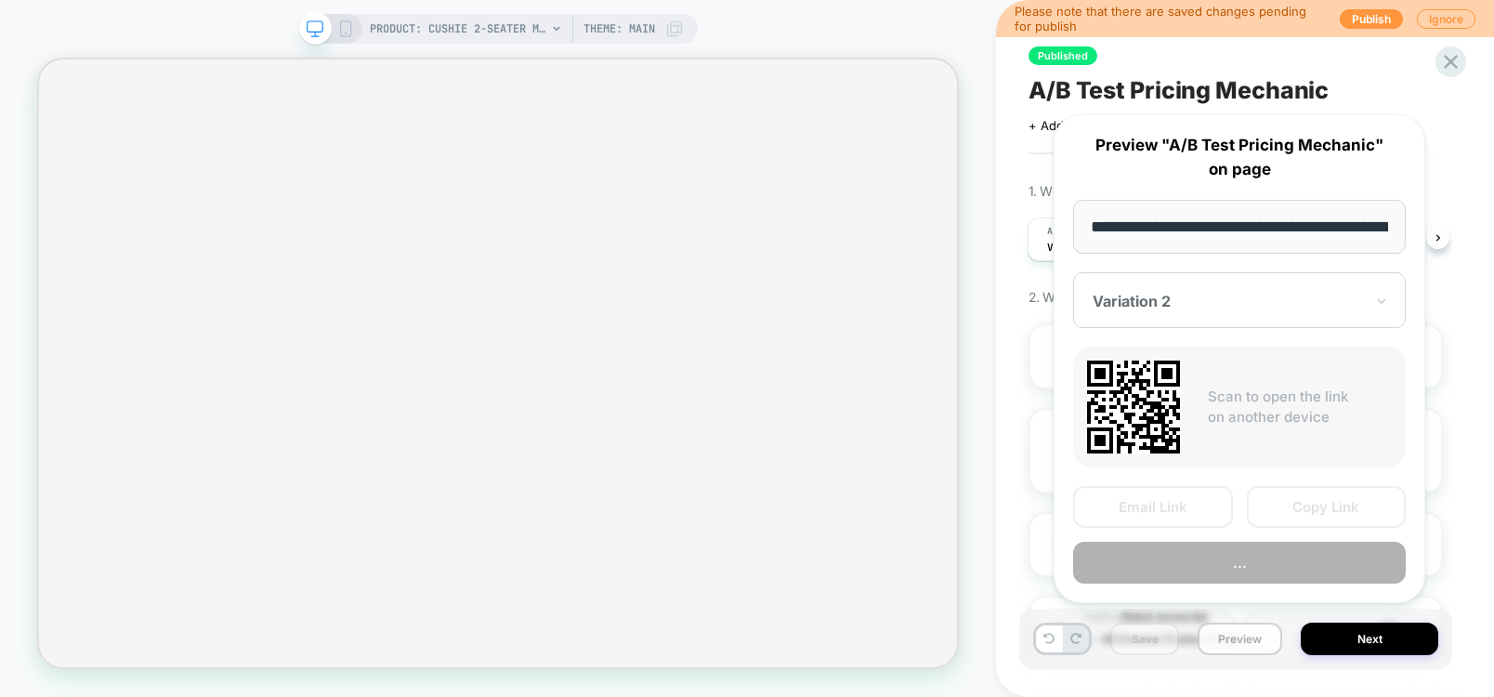
scroll to position [0, 426]
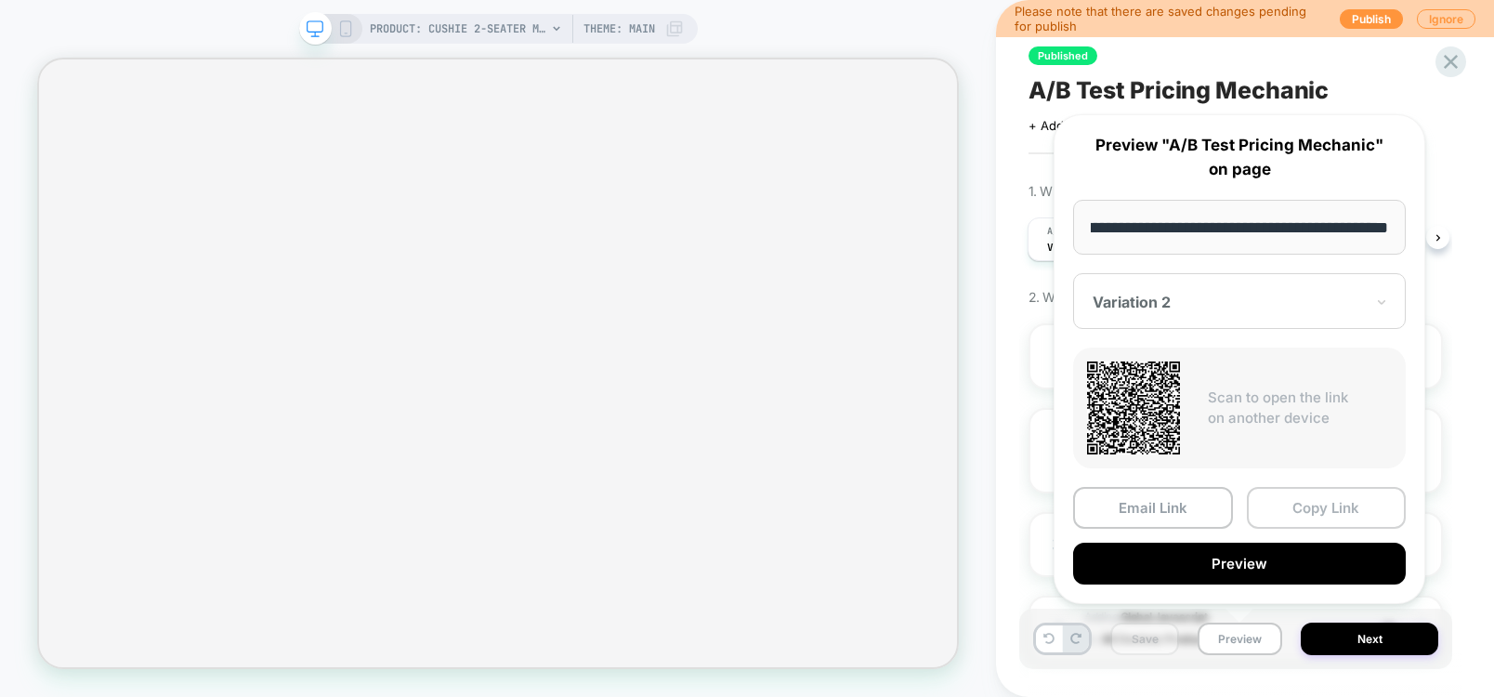
click at [1334, 500] on button "Copy Link" at bounding box center [1327, 508] width 160 height 42
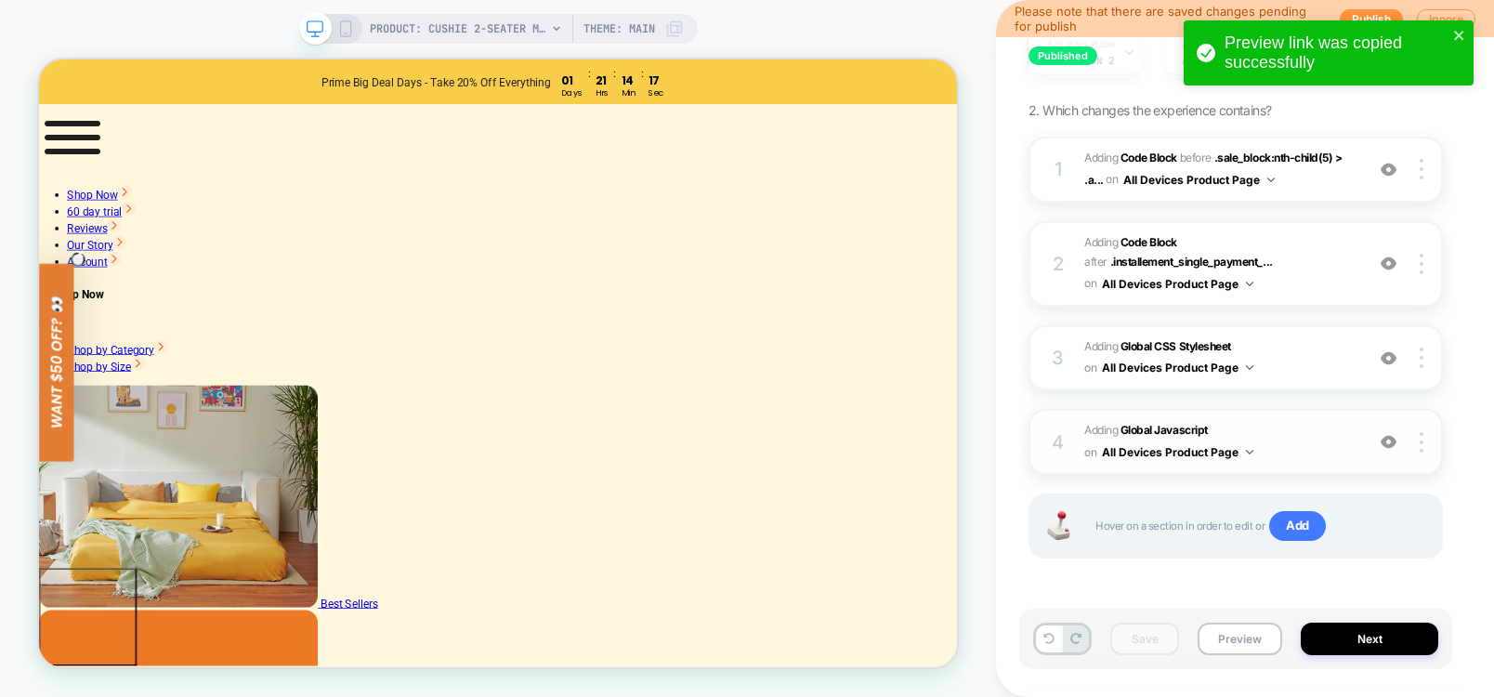
scroll to position [188, 0]
click at [1160, 423] on b "Global Javascript" at bounding box center [1163, 429] width 87 height 14
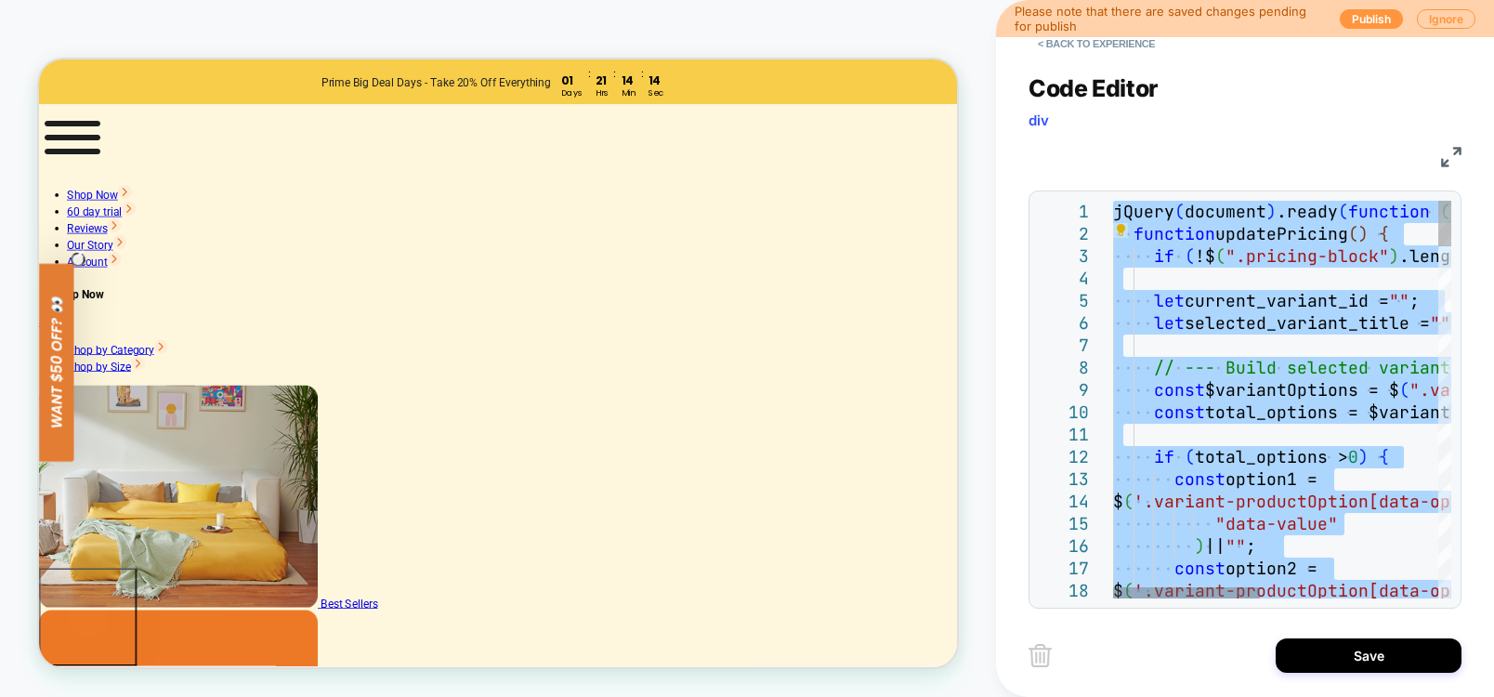
type textarea "**********"
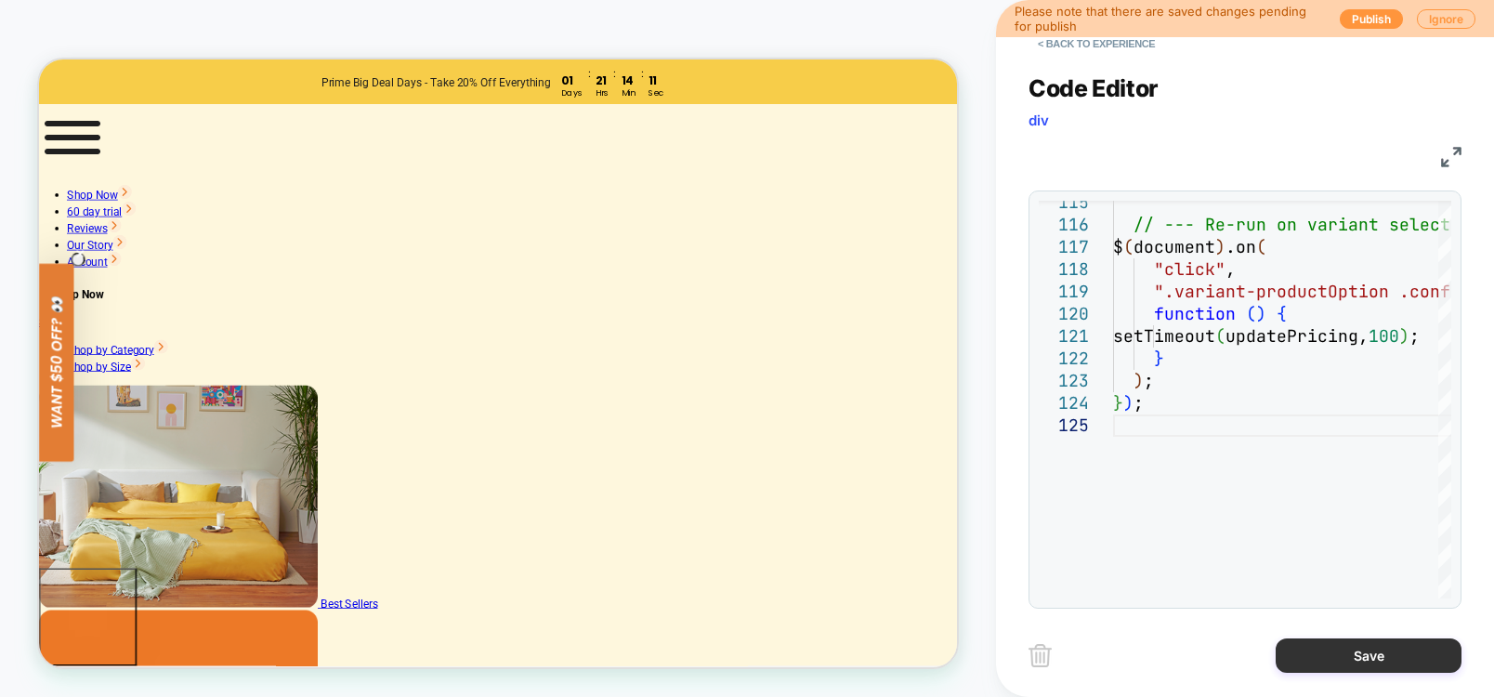
click at [1349, 638] on button "Save" at bounding box center [1368, 655] width 186 height 34
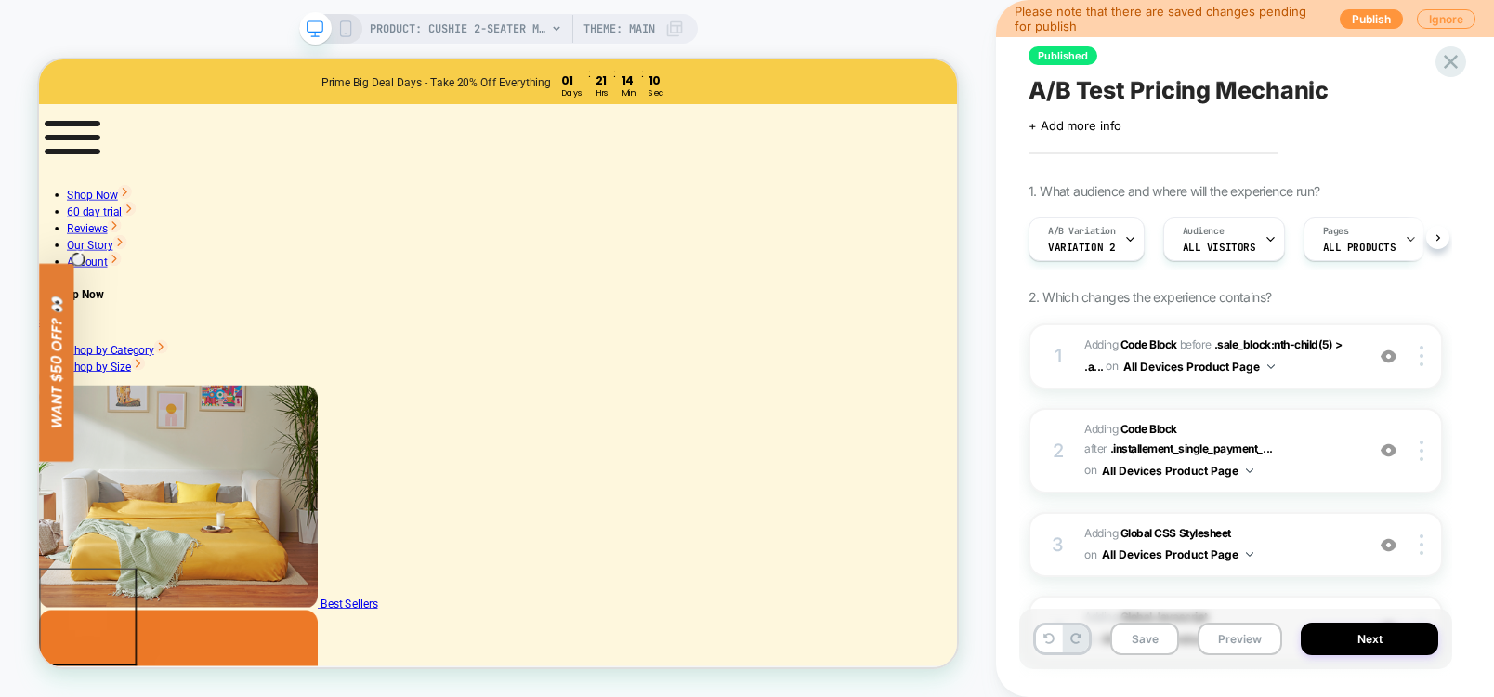
scroll to position [0, 1]
click at [1139, 636] on button "Save" at bounding box center [1144, 638] width 69 height 33
click at [1401, 649] on button "Next" at bounding box center [1368, 638] width 137 height 33
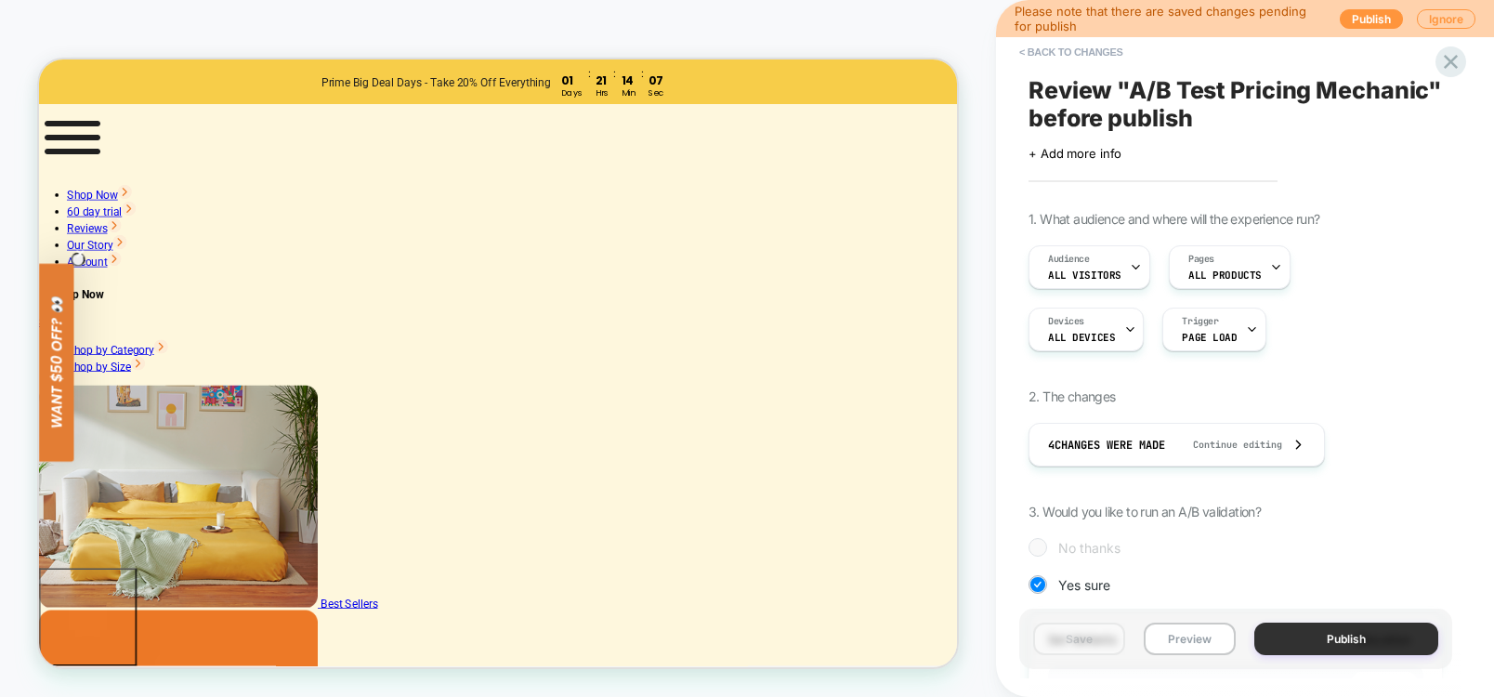
scroll to position [0, 2]
click at [1358, 644] on button "Publish" at bounding box center [1346, 638] width 184 height 33
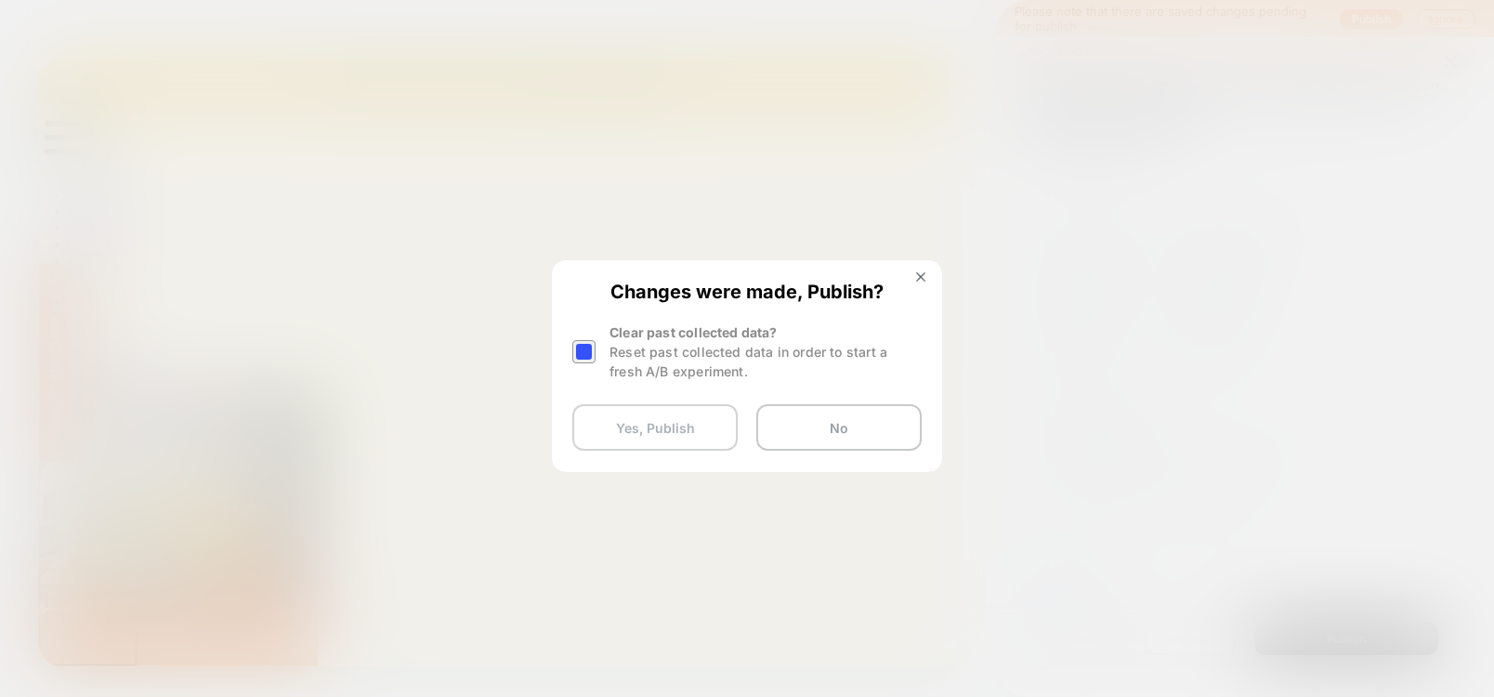
click at [647, 440] on button "Yes, Publish" at bounding box center [654, 427] width 165 height 46
